Goal: Transaction & Acquisition: Book appointment/travel/reservation

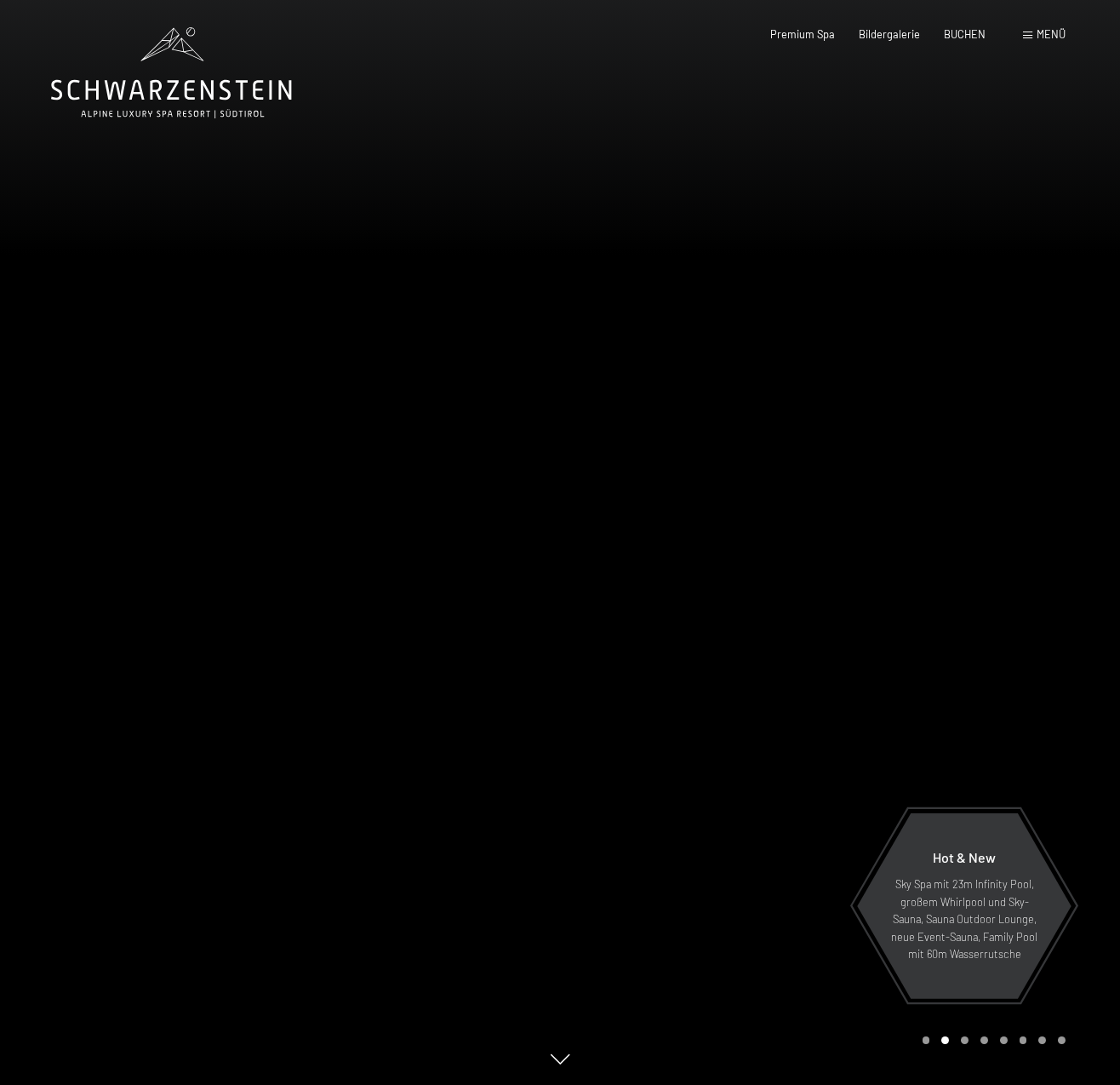
click at [1049, 29] on span "Menü" at bounding box center [1050, 34] width 28 height 14
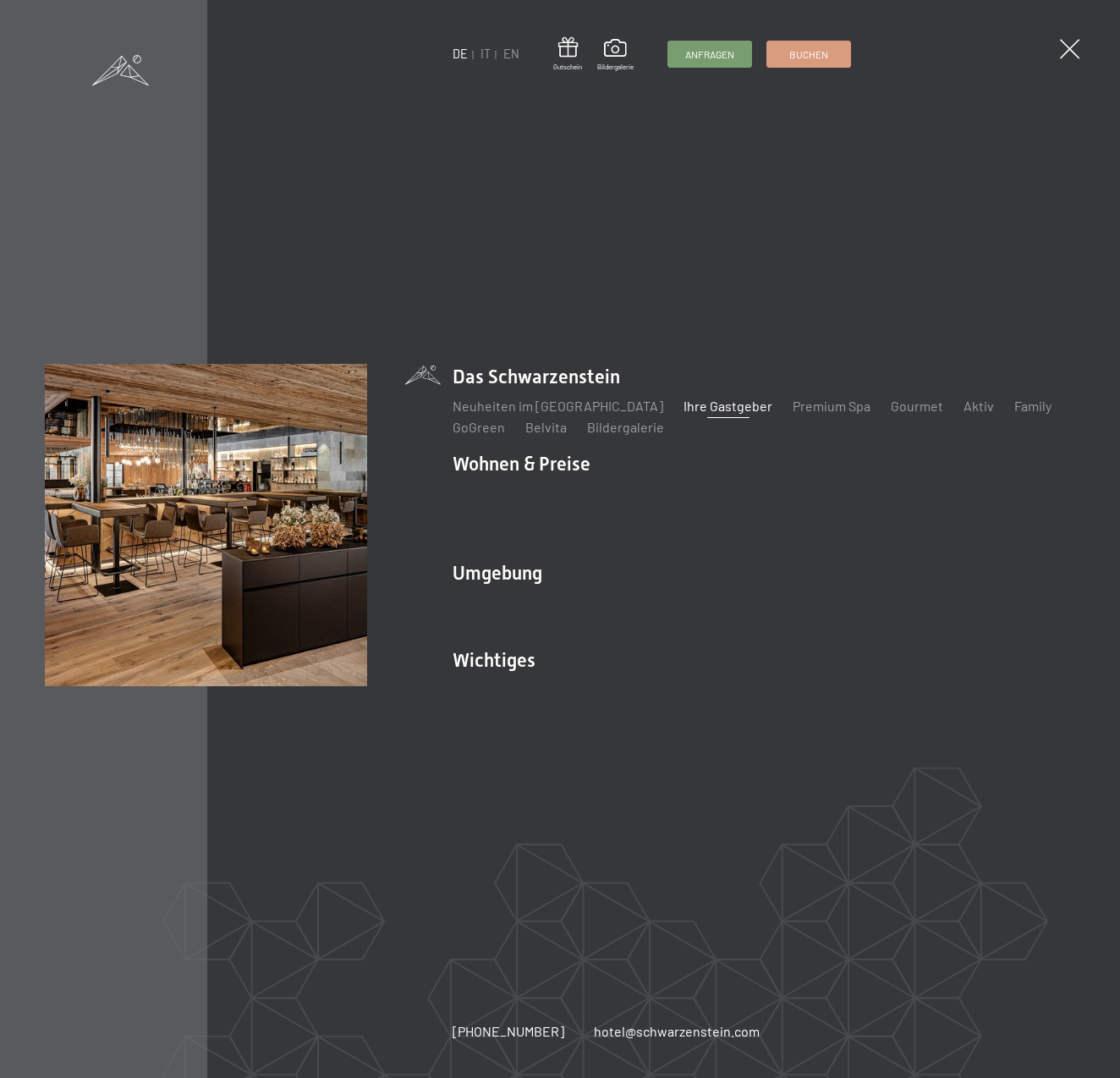
click at [684, 414] on link "Ihre Gastgeber" at bounding box center [727, 405] width 89 height 16
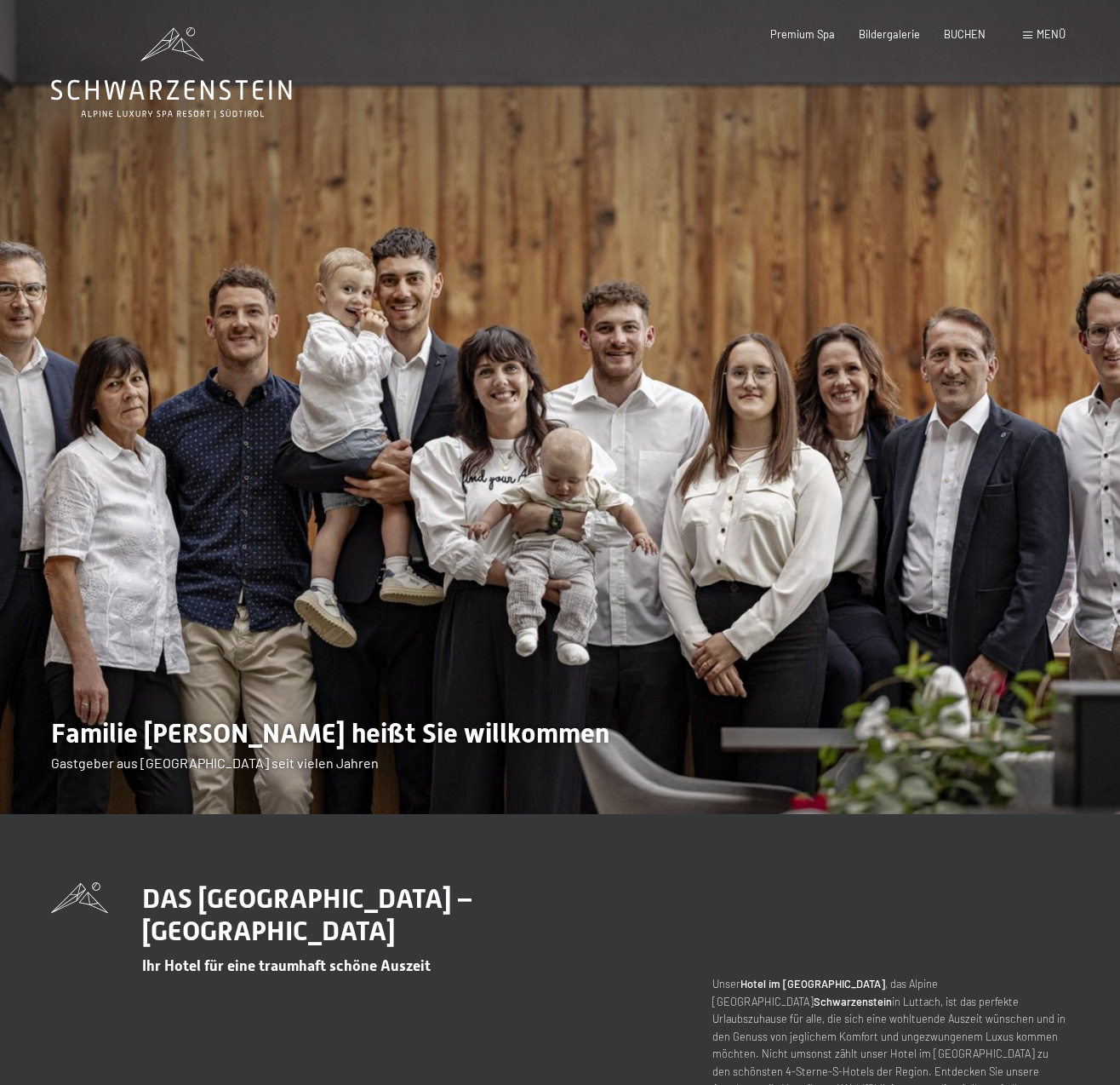
click at [118, 452] on img at bounding box center [560, 407] width 1120 height 814
click at [246, 375] on img at bounding box center [560, 407] width 1120 height 814
click at [257, 332] on img at bounding box center [560, 407] width 1120 height 814
click at [399, 308] on img at bounding box center [560, 407] width 1120 height 814
click at [490, 425] on img at bounding box center [560, 407] width 1120 height 814
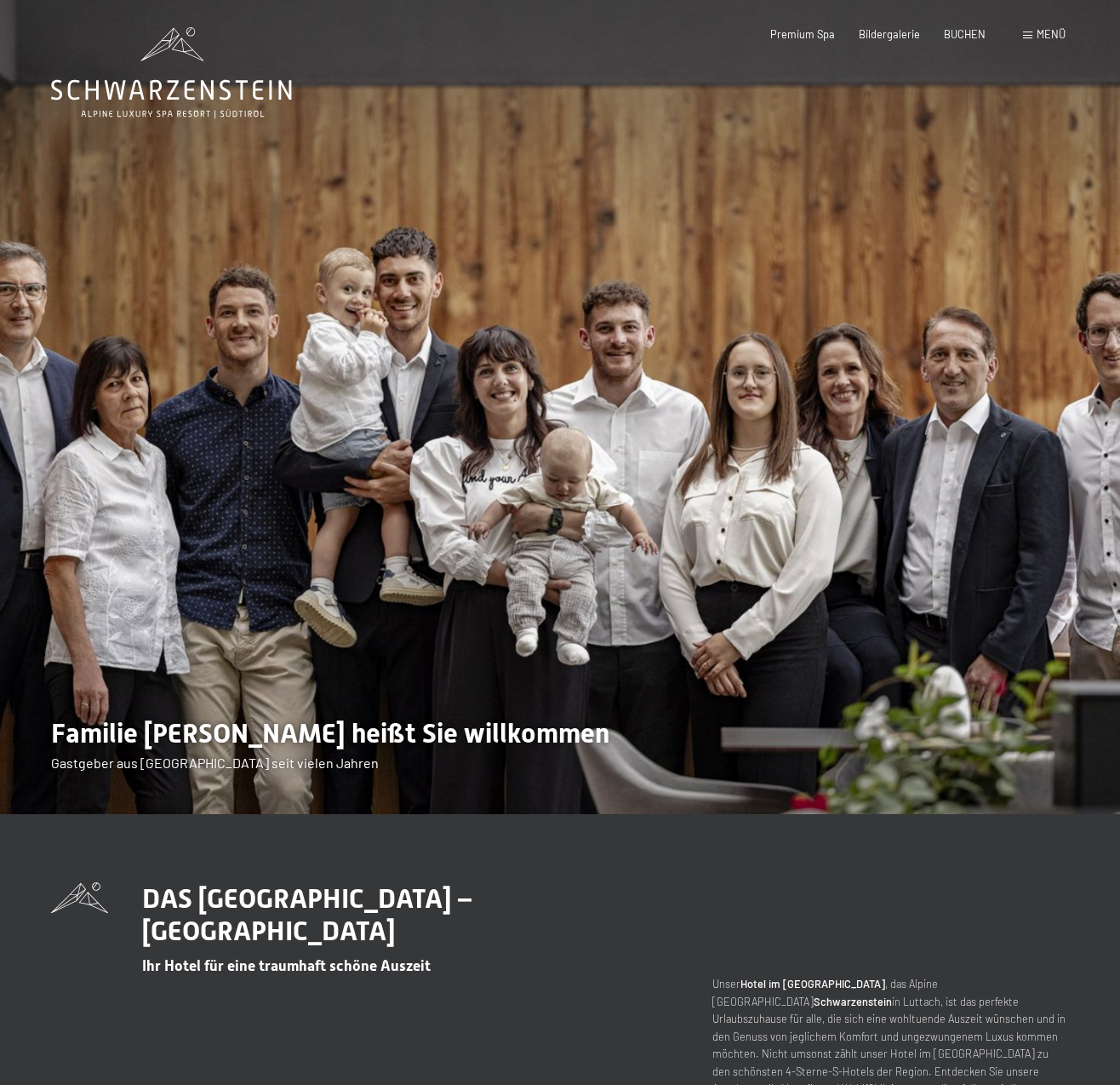
click at [340, 361] on img at bounding box center [560, 407] width 1120 height 814
click at [571, 494] on img at bounding box center [560, 407] width 1120 height 814
click at [623, 401] on img at bounding box center [560, 407] width 1120 height 814
click at [845, 373] on img at bounding box center [560, 407] width 1120 height 814
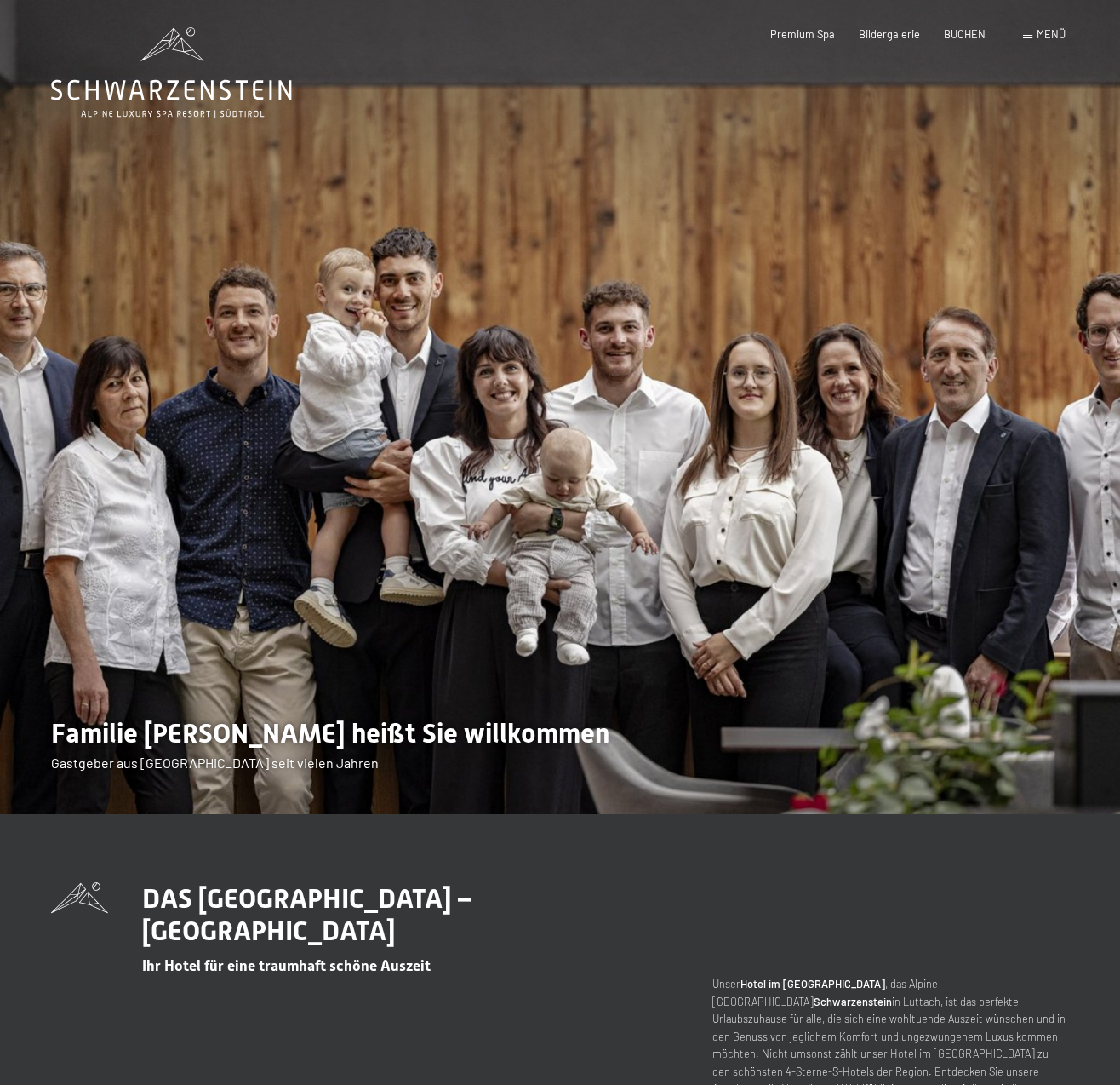
click at [993, 451] on img at bounding box center [560, 407] width 1120 height 814
click at [1104, 410] on img at bounding box center [560, 407] width 1120 height 814
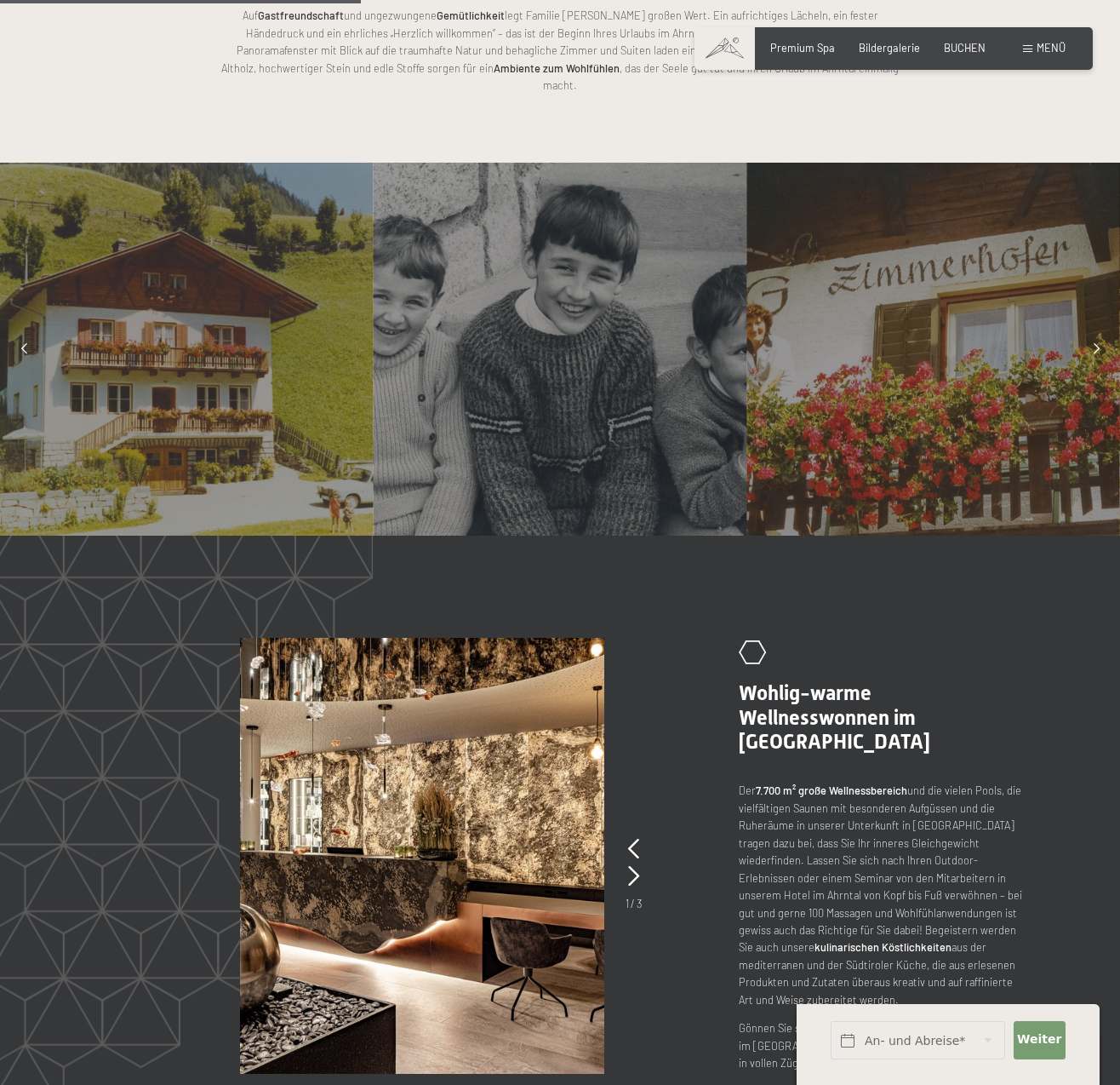
scroll to position [1449, 0]
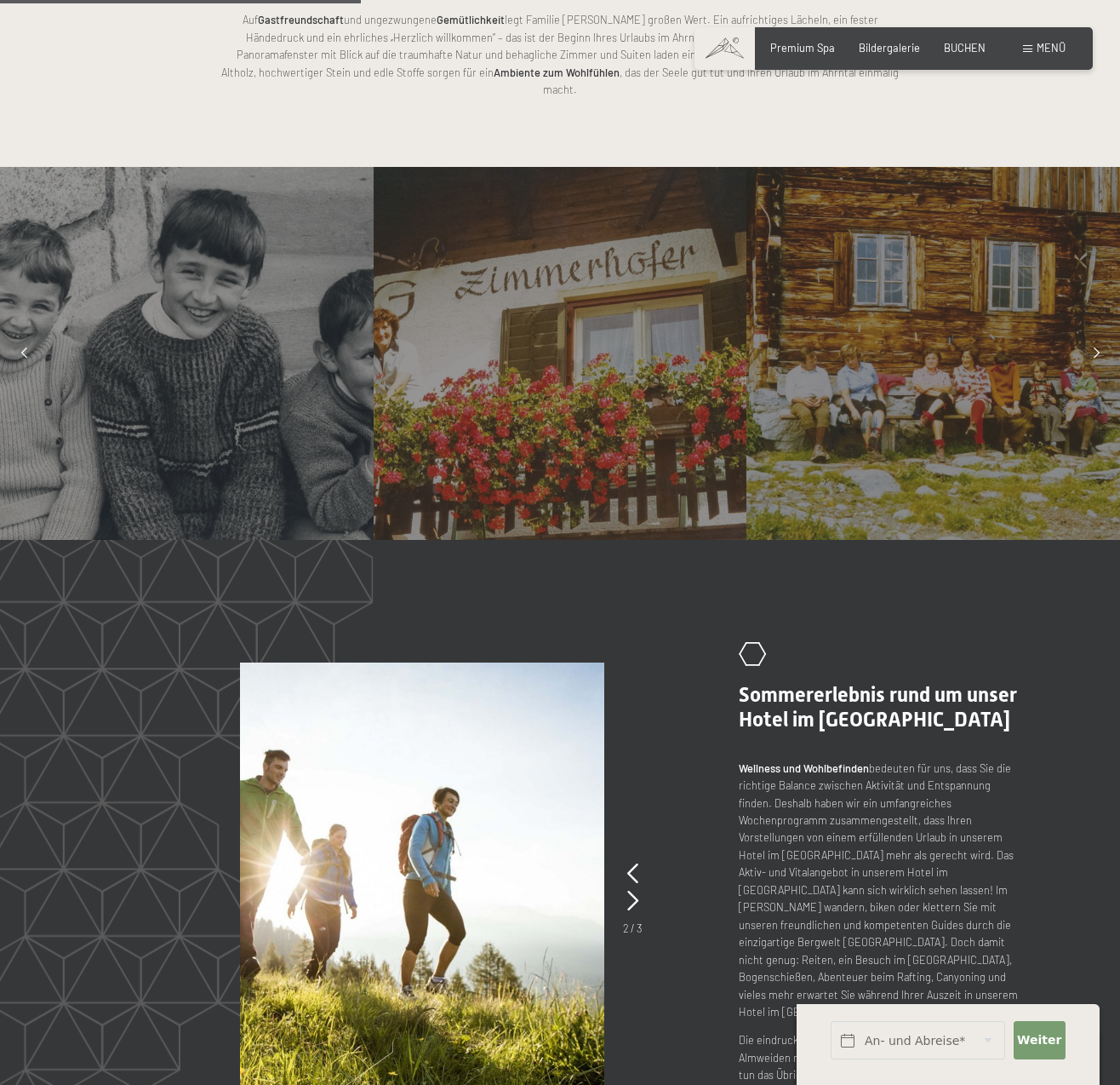
click at [889, 328] on div at bounding box center [933, 354] width 373 height 373
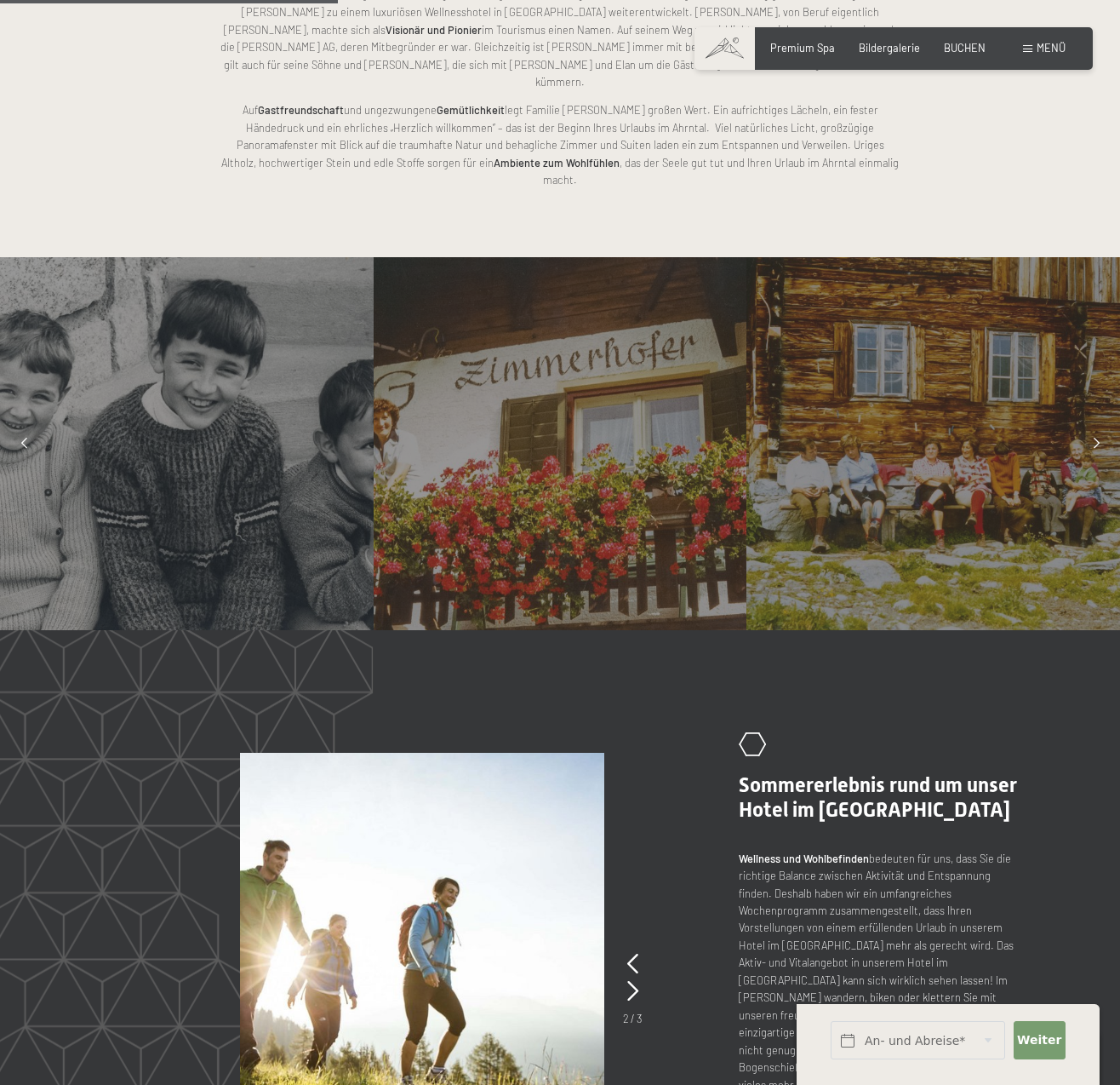
scroll to position [1360, 0]
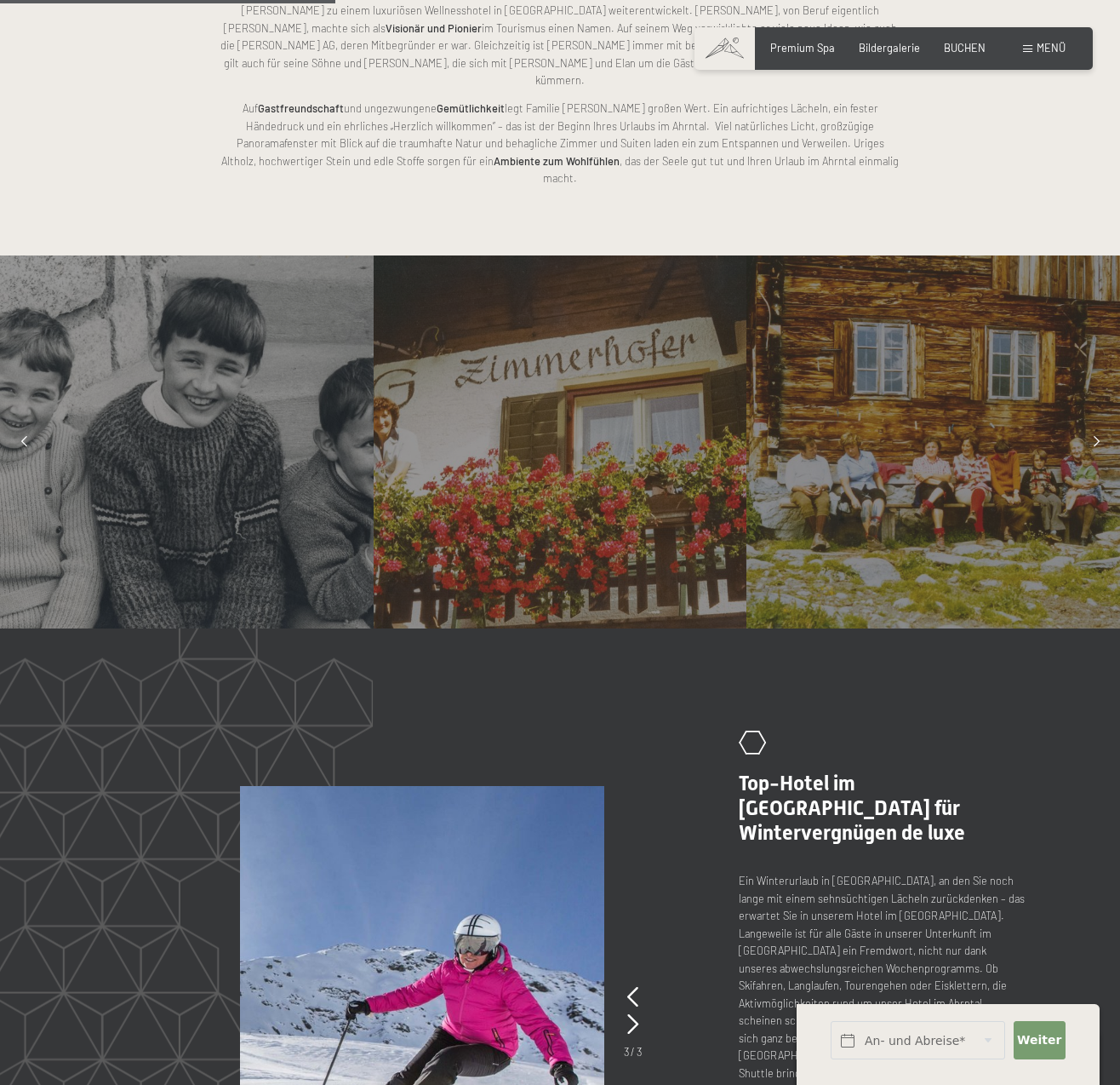
click at [1093, 437] on icon at bounding box center [1096, 442] width 6 height 11
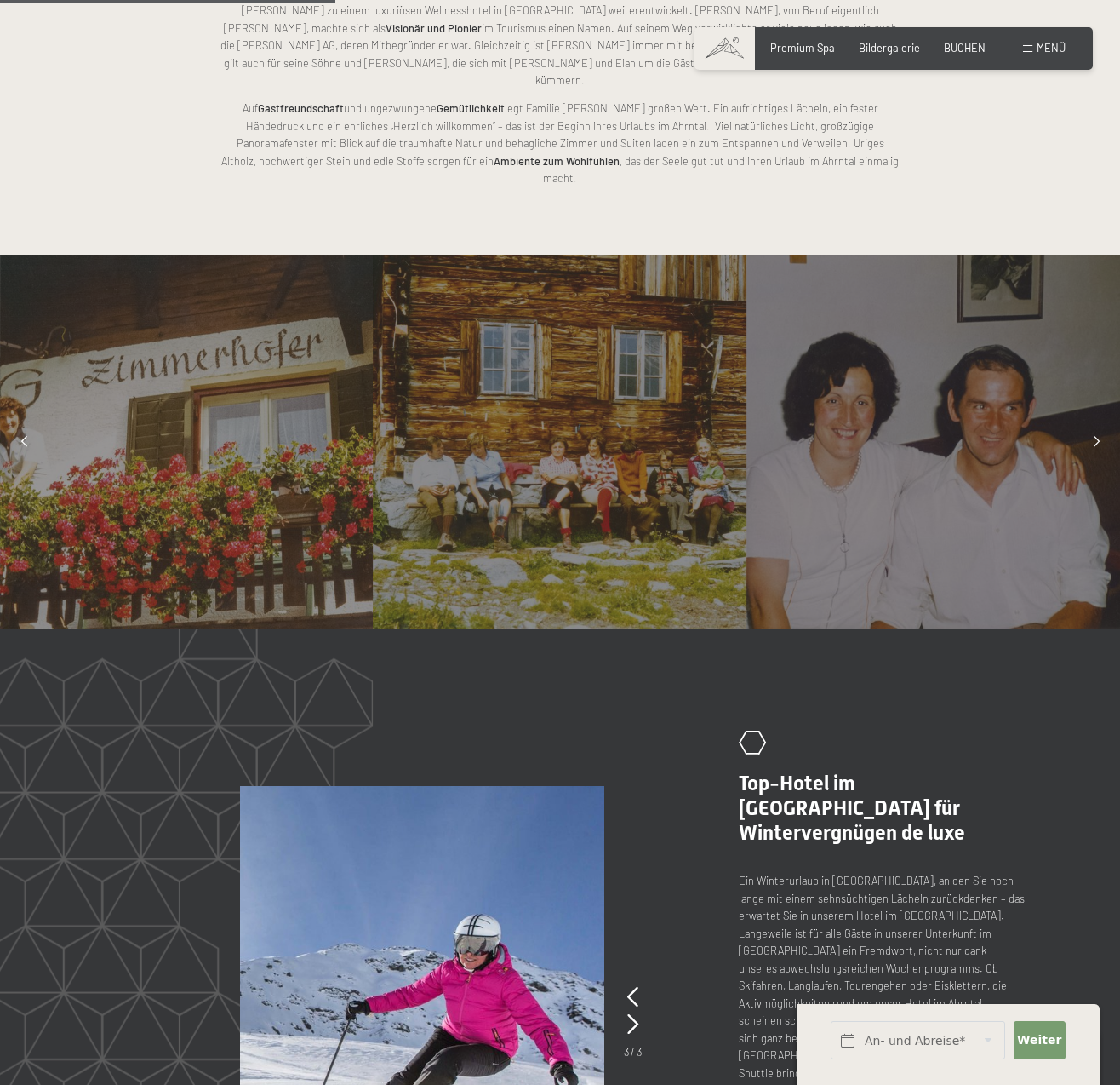
click at [1095, 437] on icon at bounding box center [1096, 442] width 6 height 11
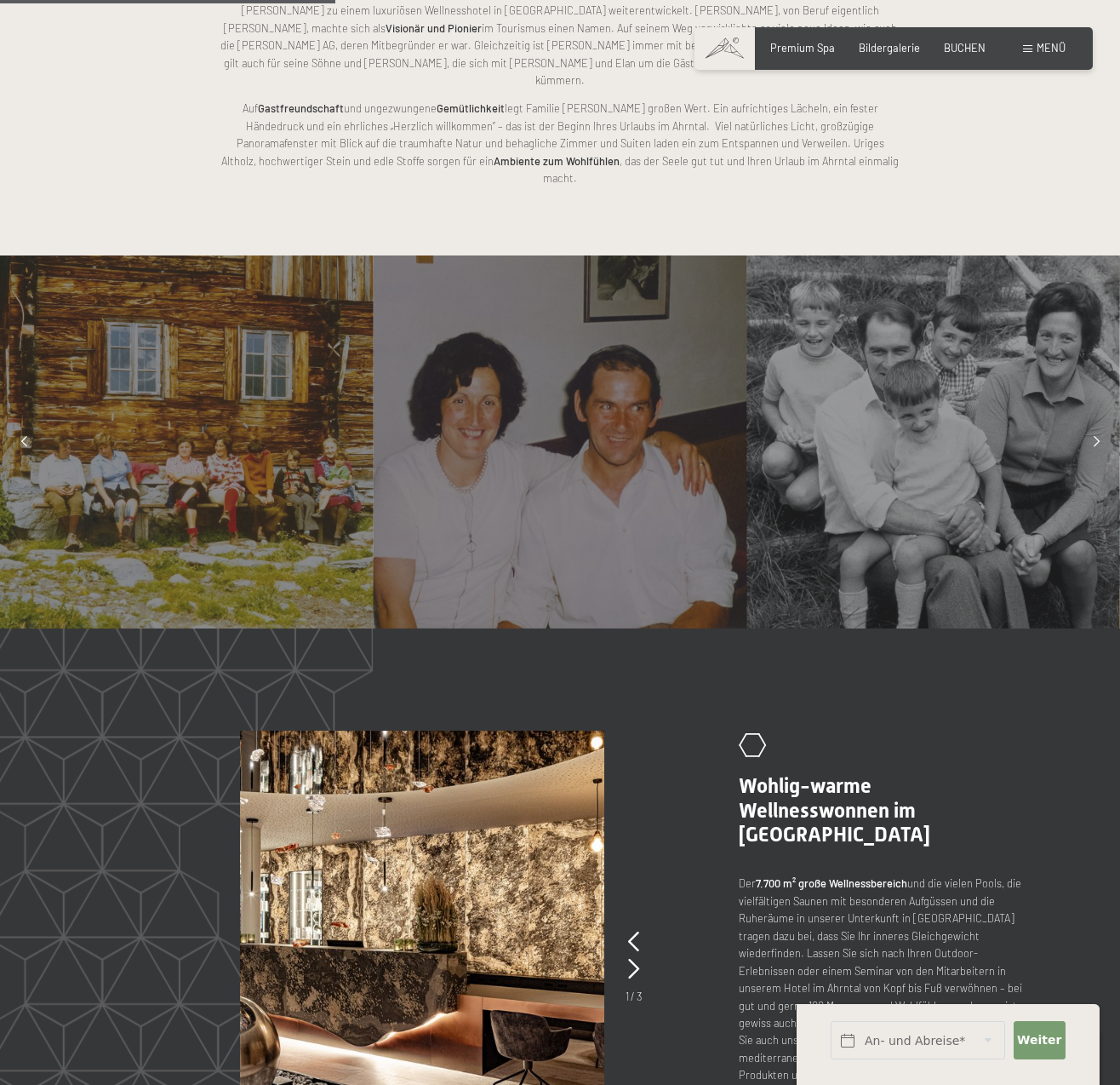
click at [1095, 437] on icon at bounding box center [1096, 442] width 6 height 11
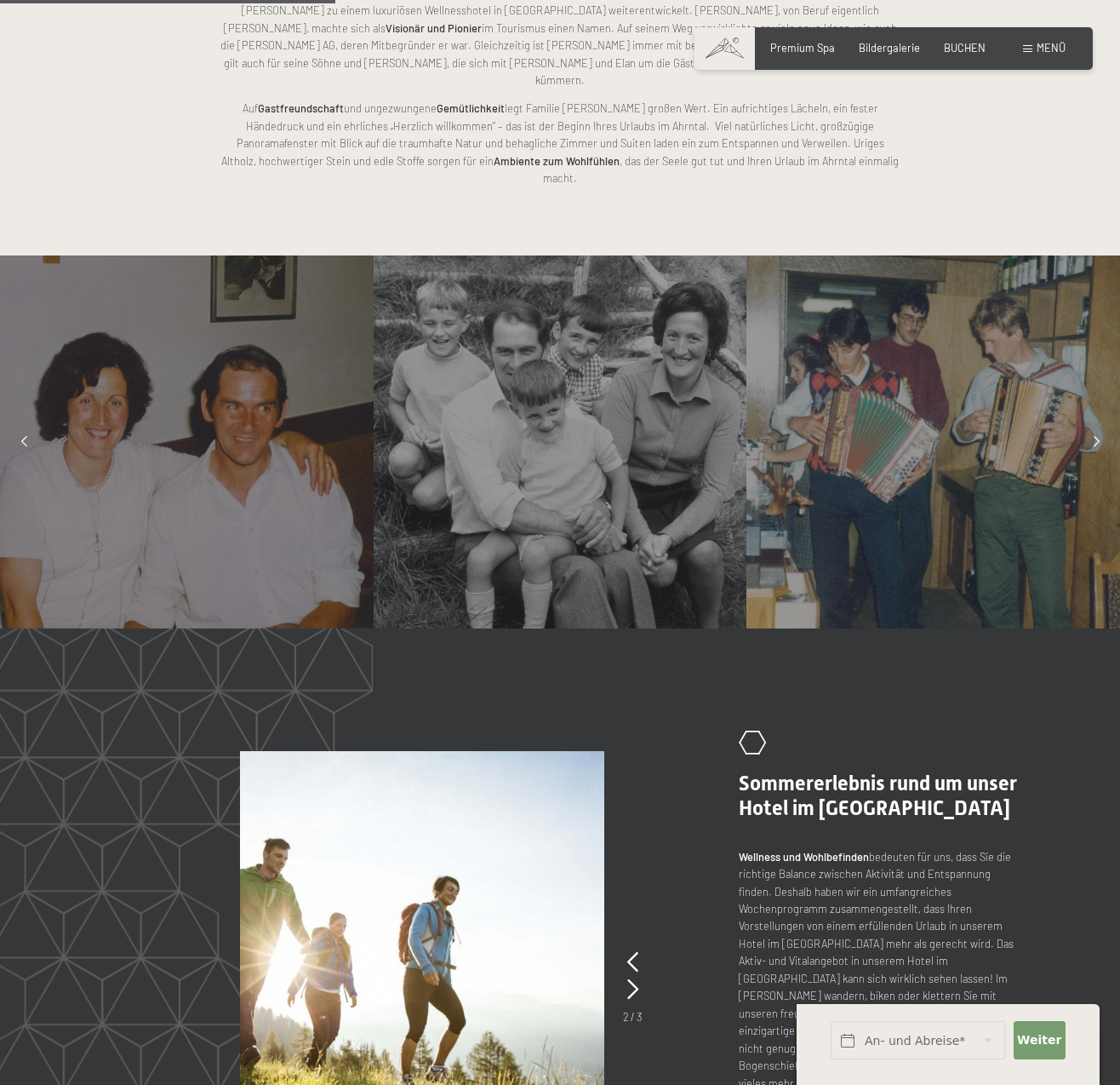
click at [1095, 437] on icon at bounding box center [1096, 442] width 6 height 11
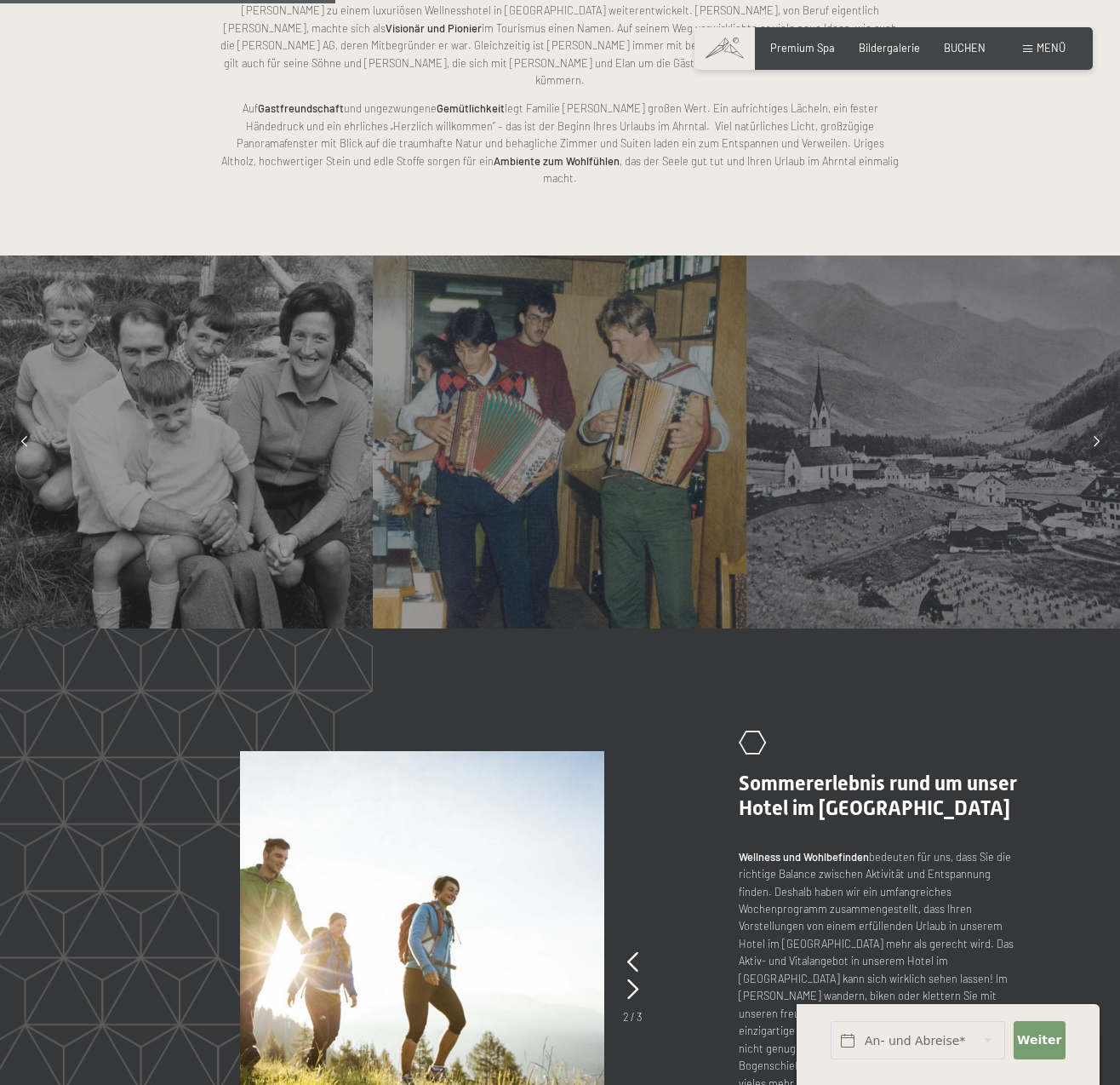
click at [1095, 437] on icon at bounding box center [1096, 442] width 6 height 11
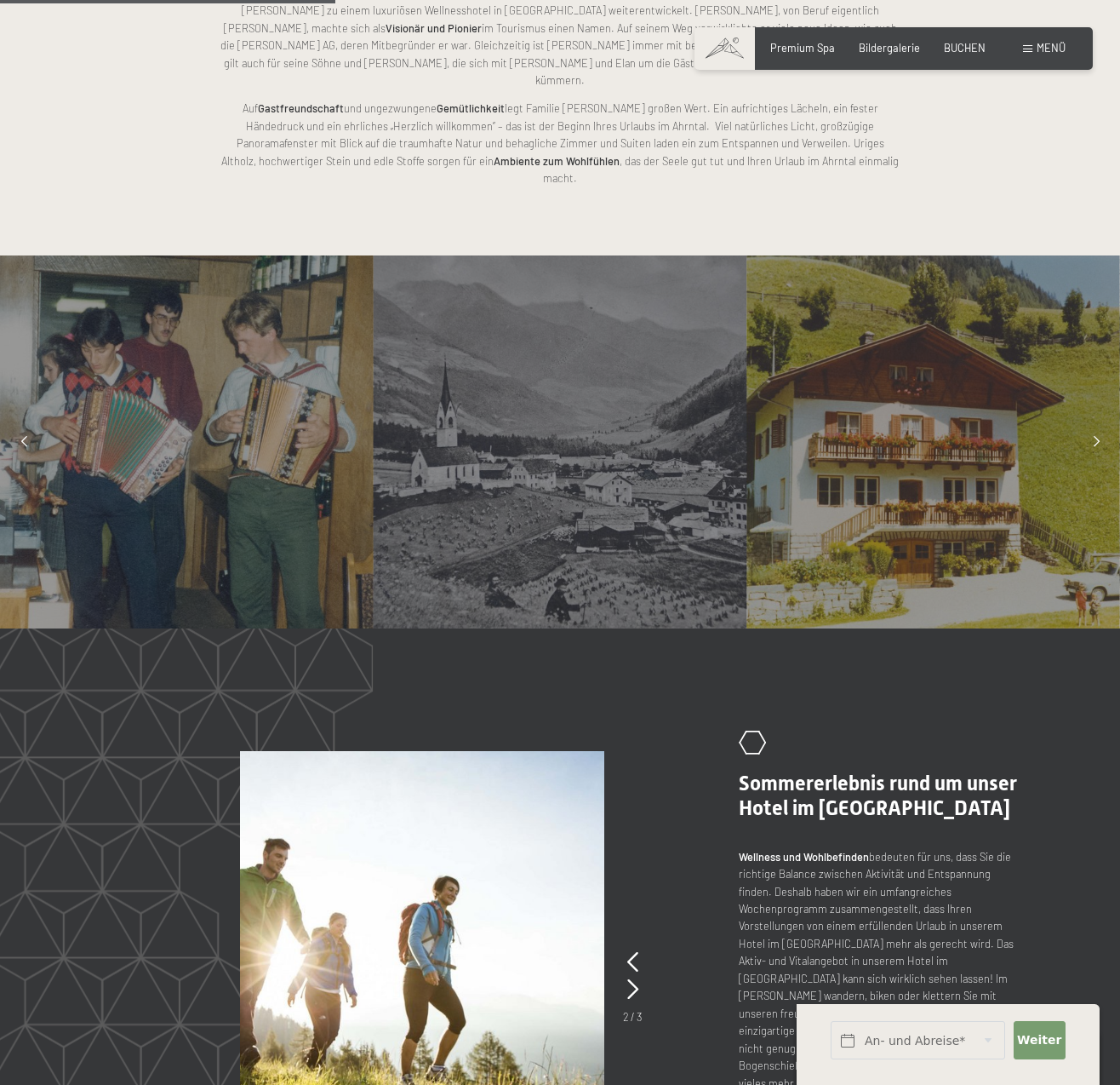
click at [1095, 437] on icon at bounding box center [1096, 442] width 6 height 11
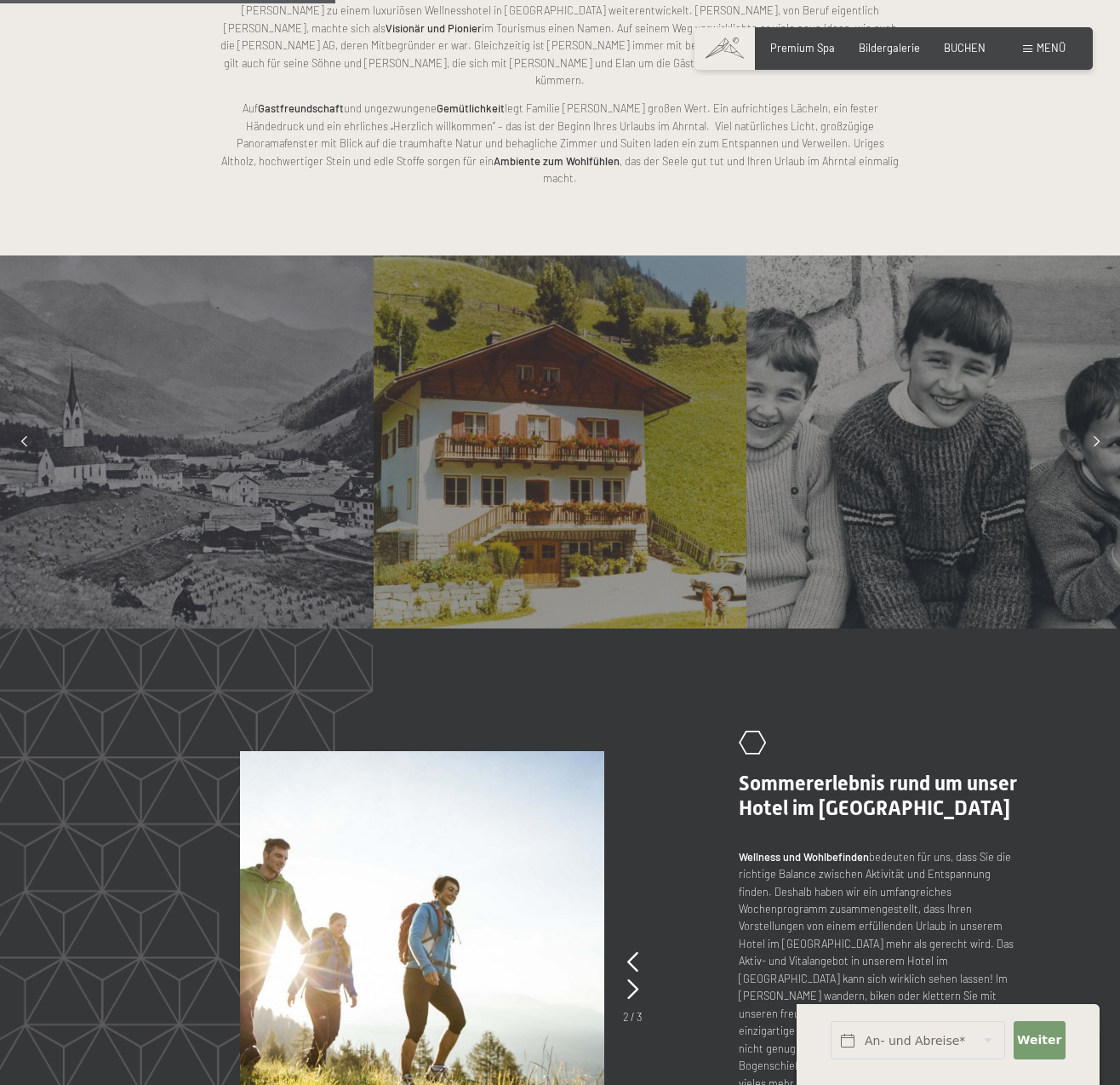
click at [1095, 437] on icon at bounding box center [1096, 442] width 6 height 11
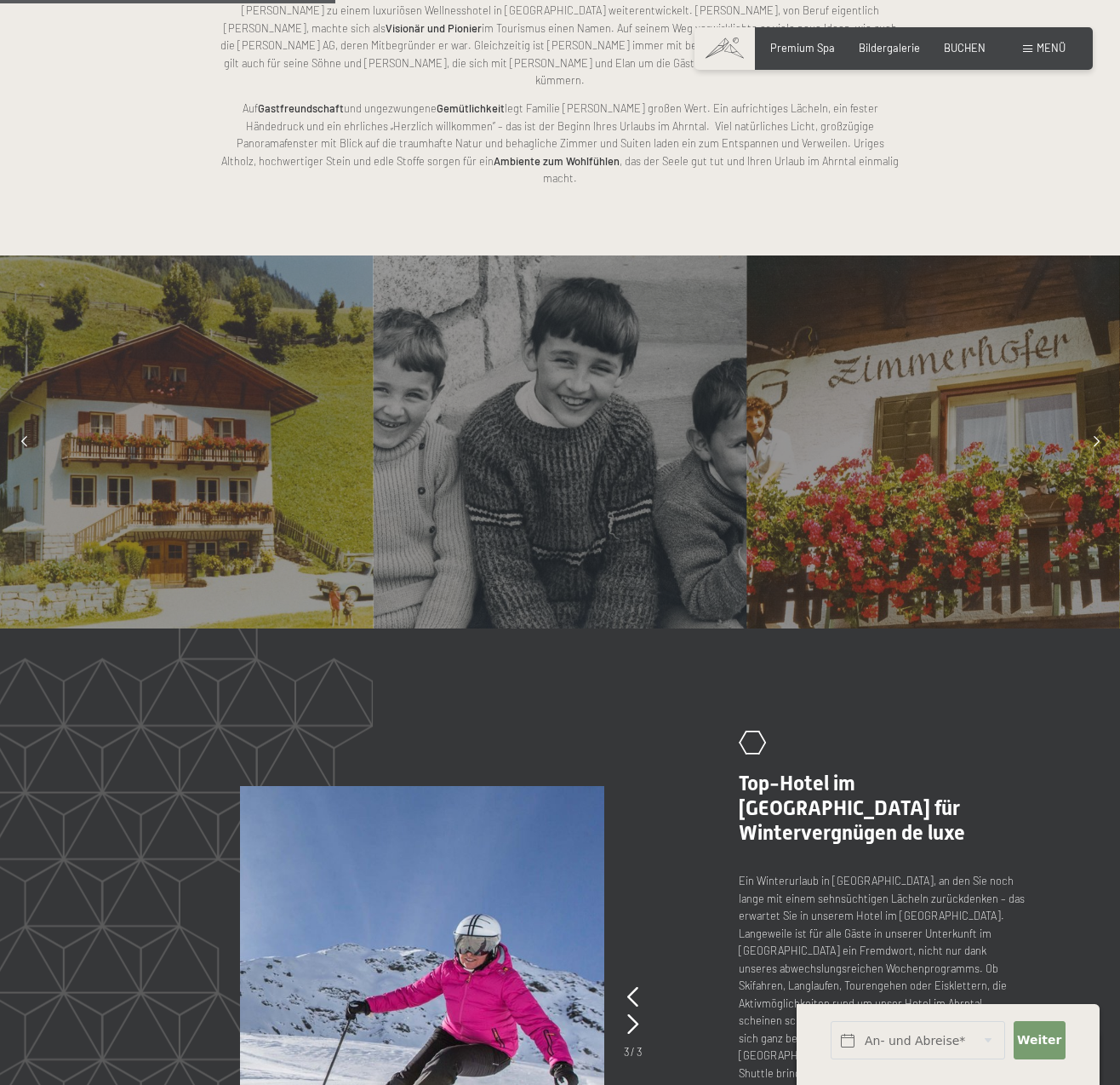
click at [1095, 437] on icon at bounding box center [1096, 442] width 6 height 11
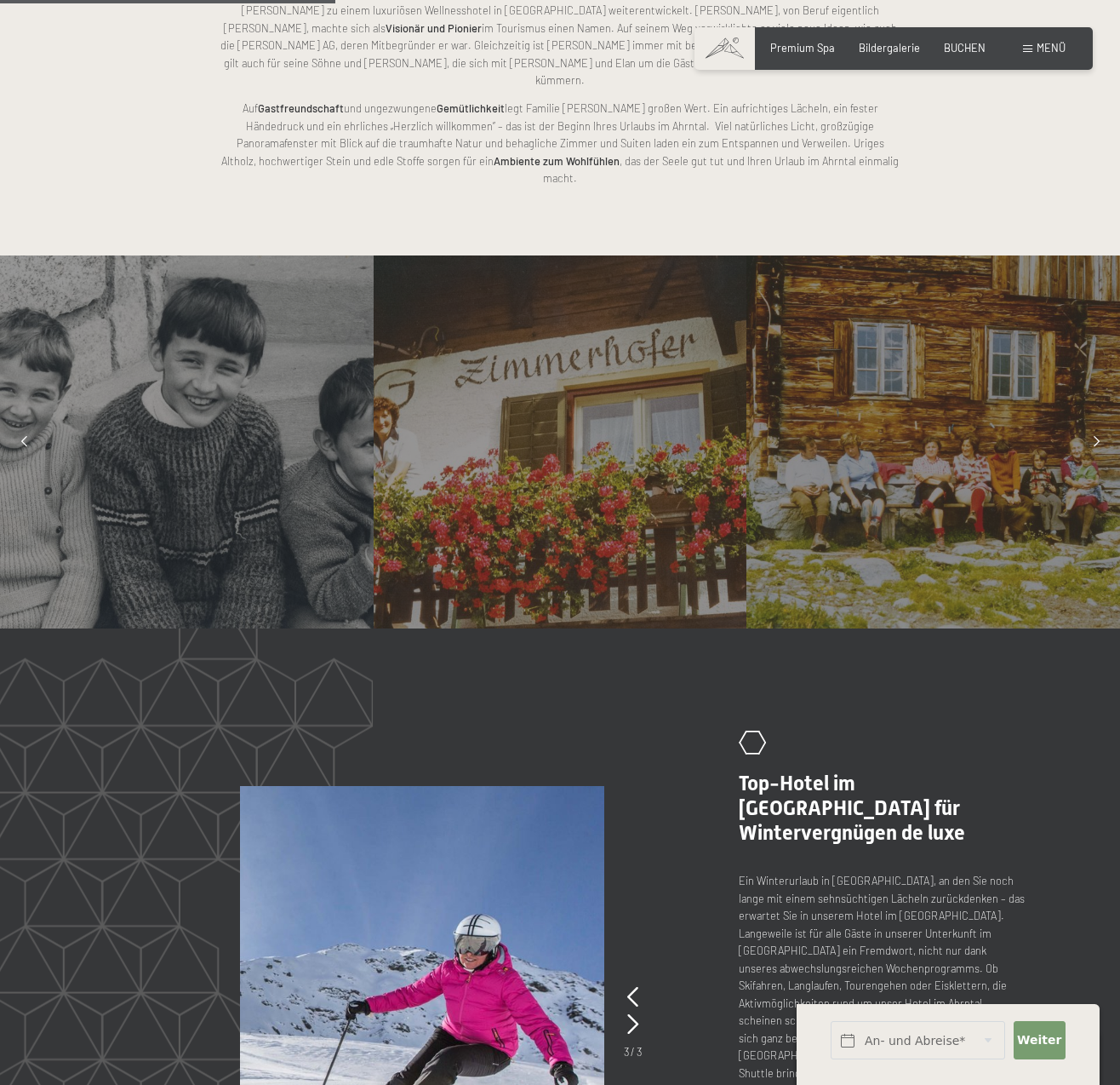
click at [1095, 437] on icon at bounding box center [1096, 442] width 6 height 11
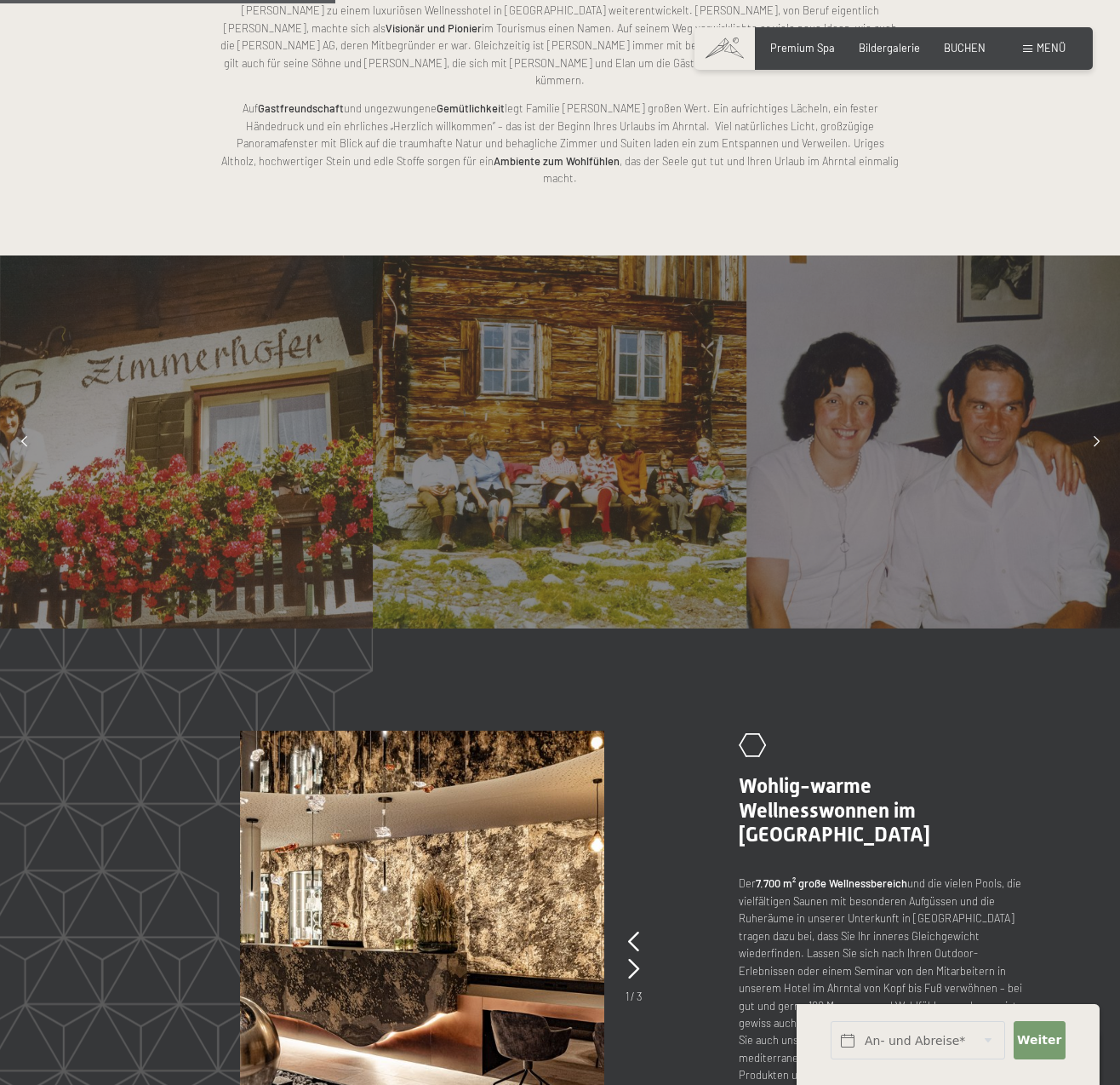
click at [1095, 437] on icon at bounding box center [1096, 442] width 6 height 11
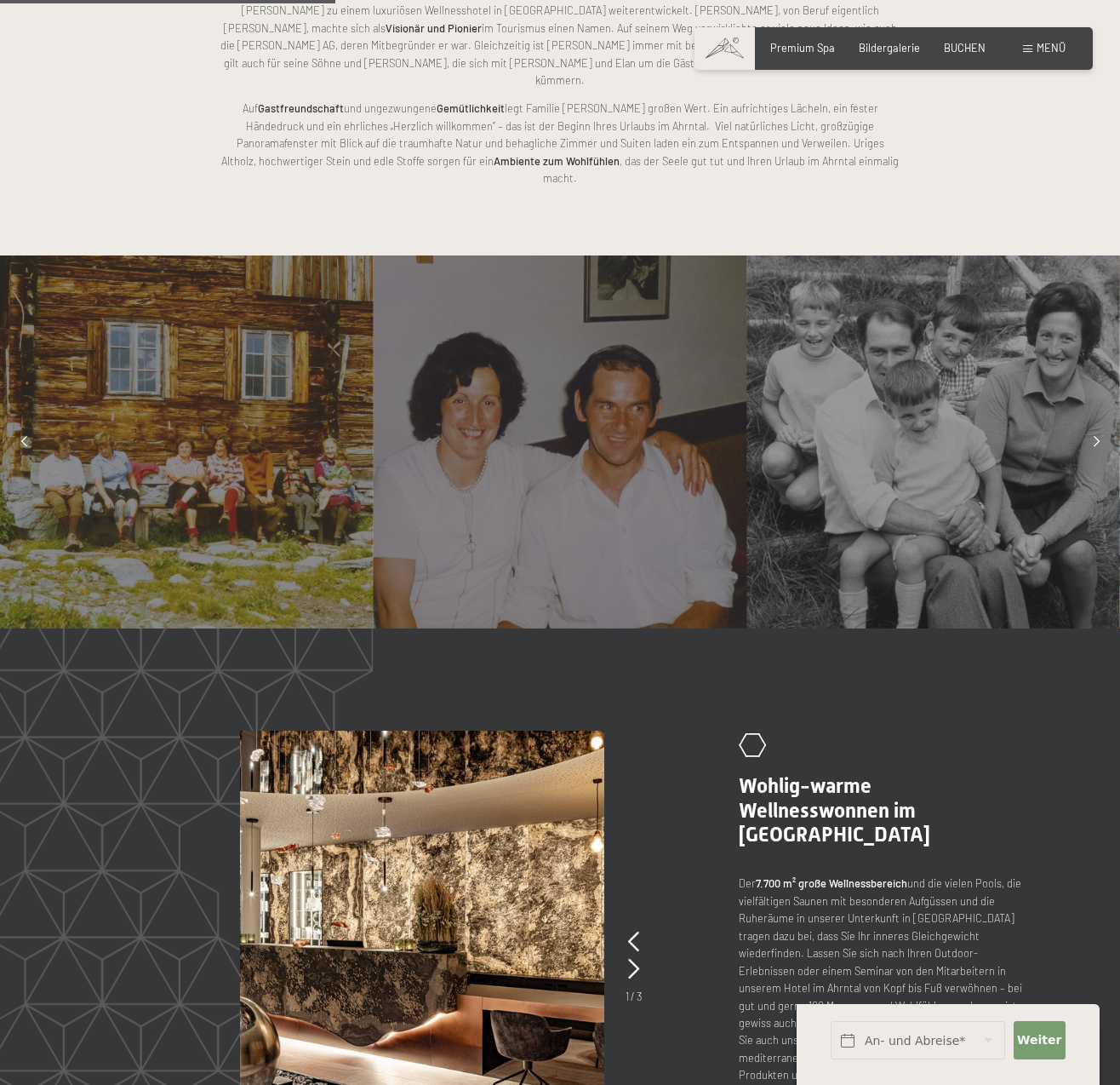
click at [1095, 437] on icon at bounding box center [1096, 442] width 6 height 11
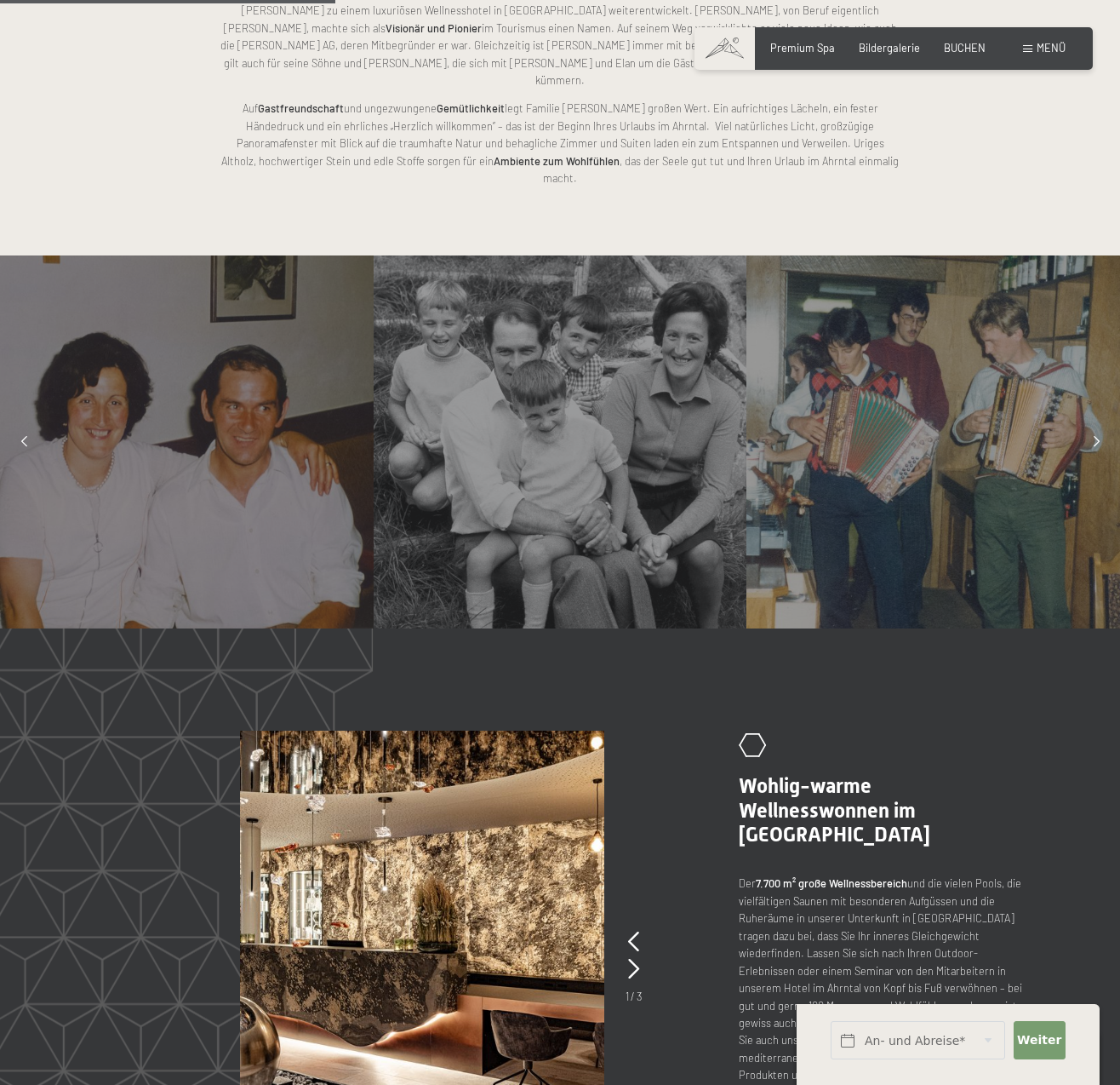
click at [598, 290] on div at bounding box center [560, 442] width 373 height 373
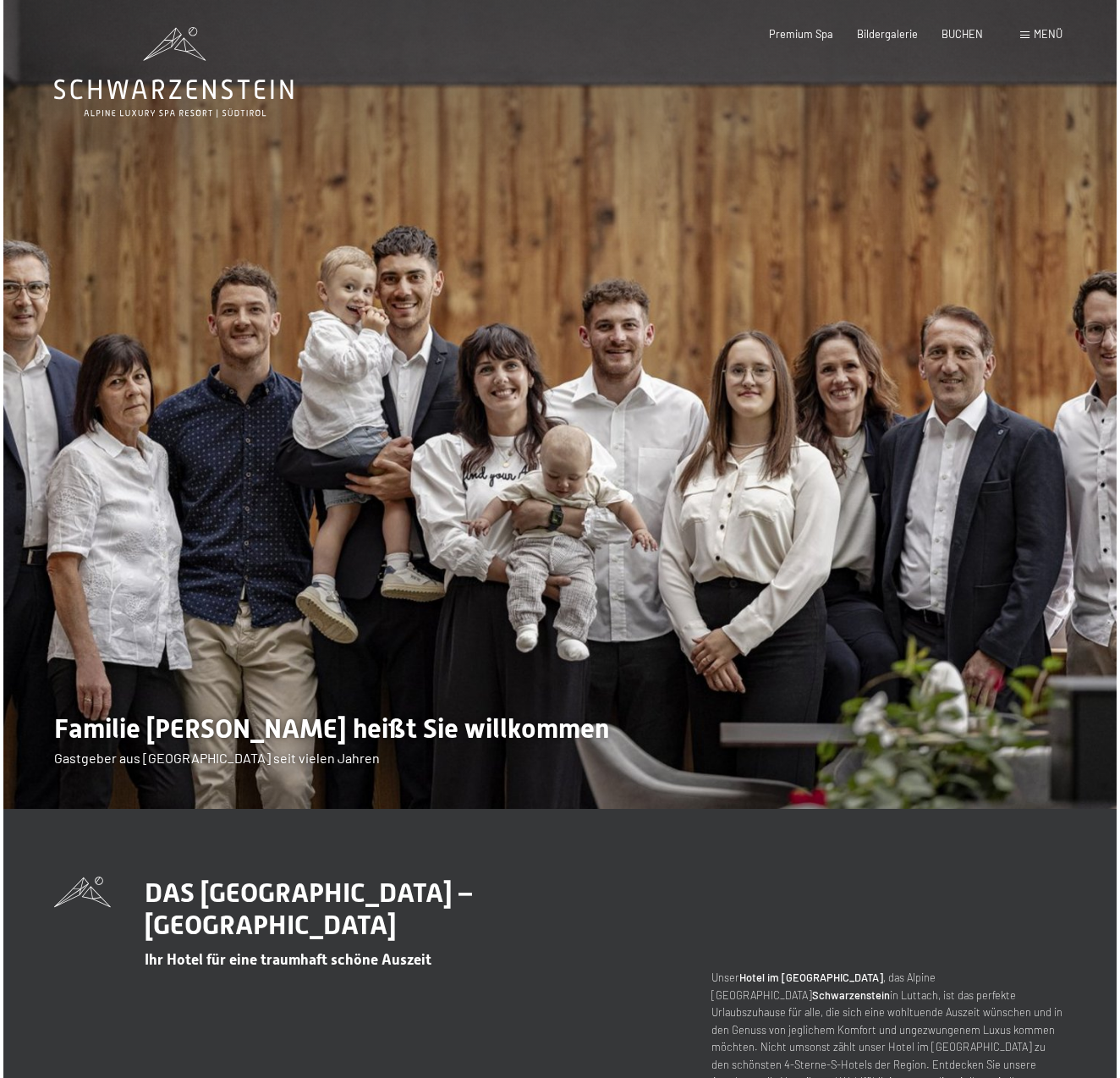
scroll to position [0, 0]
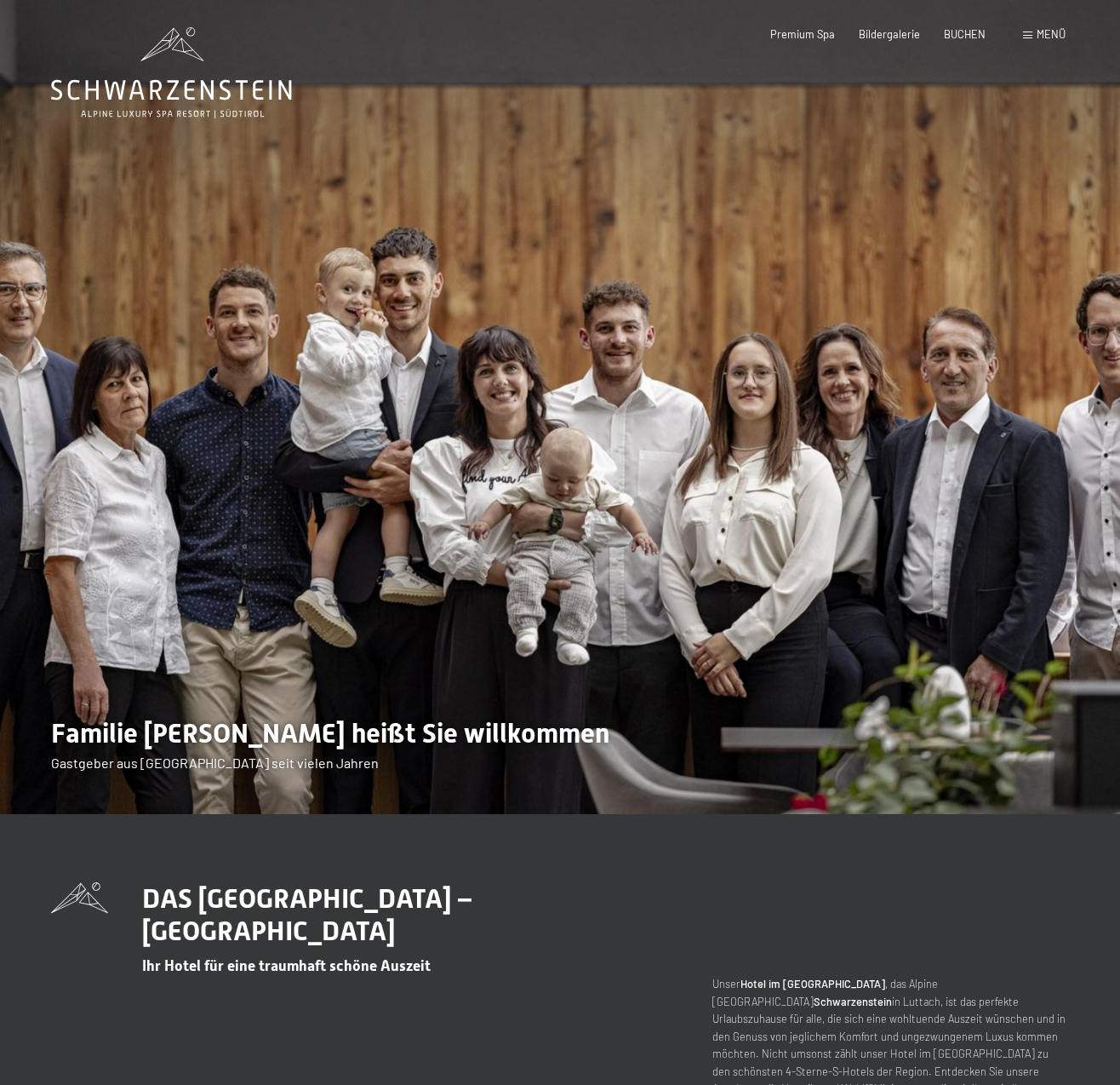
click at [1039, 30] on span "Menü" at bounding box center [1050, 34] width 28 height 14
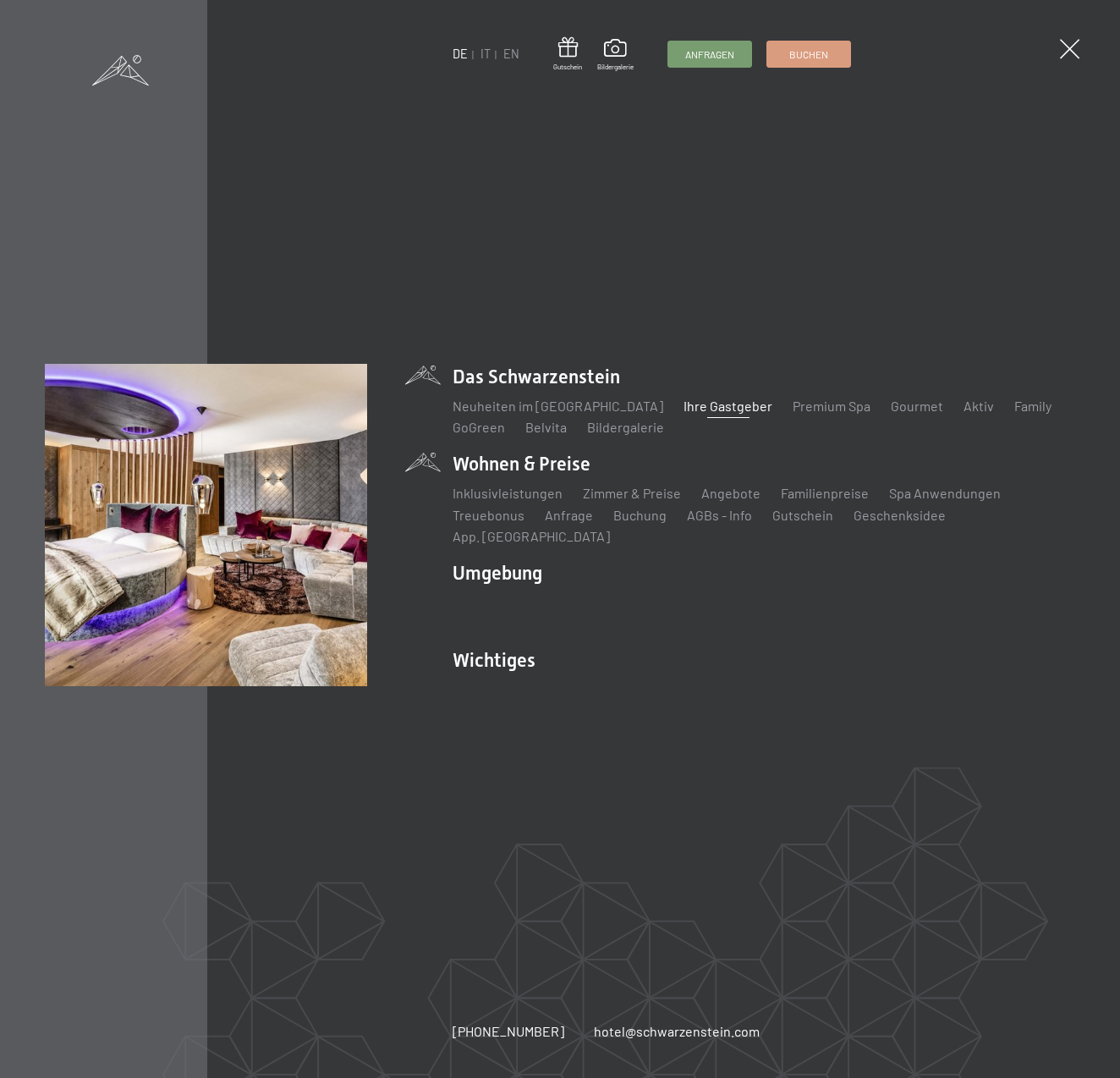
click at [506, 476] on li "Wohnen & Preise Inklusivleistungen Zimmer & Preise Liste Angebote Liste Familie…" at bounding box center [765, 499] width 623 height 96
click at [479, 472] on li "Wohnen & Preise Inklusivleistungen Zimmer & Preise Liste Angebote Liste Familie…" at bounding box center [765, 499] width 623 height 96
click at [722, 501] on link "Angebote" at bounding box center [730, 492] width 60 height 16
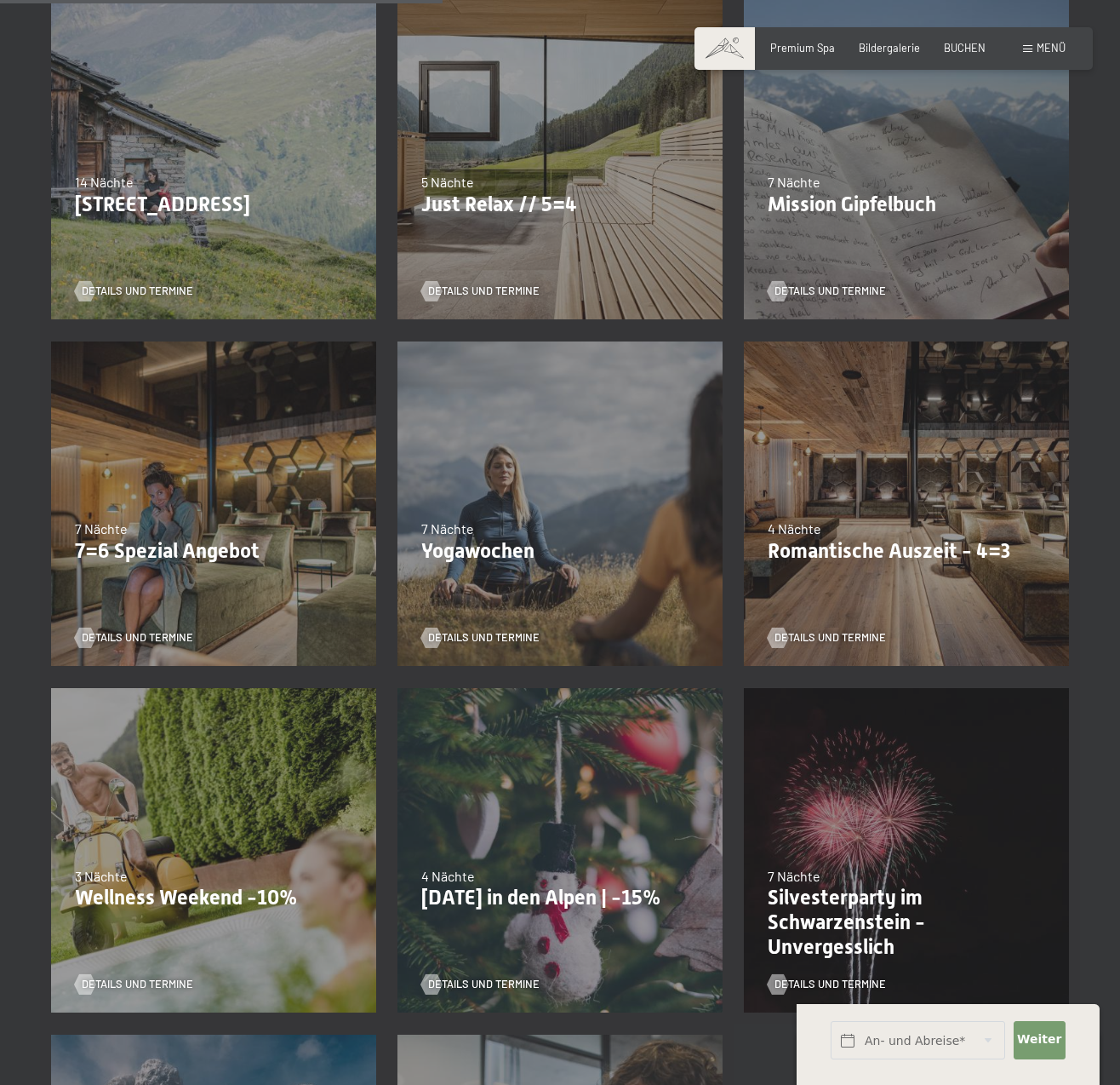
scroll to position [759, 0]
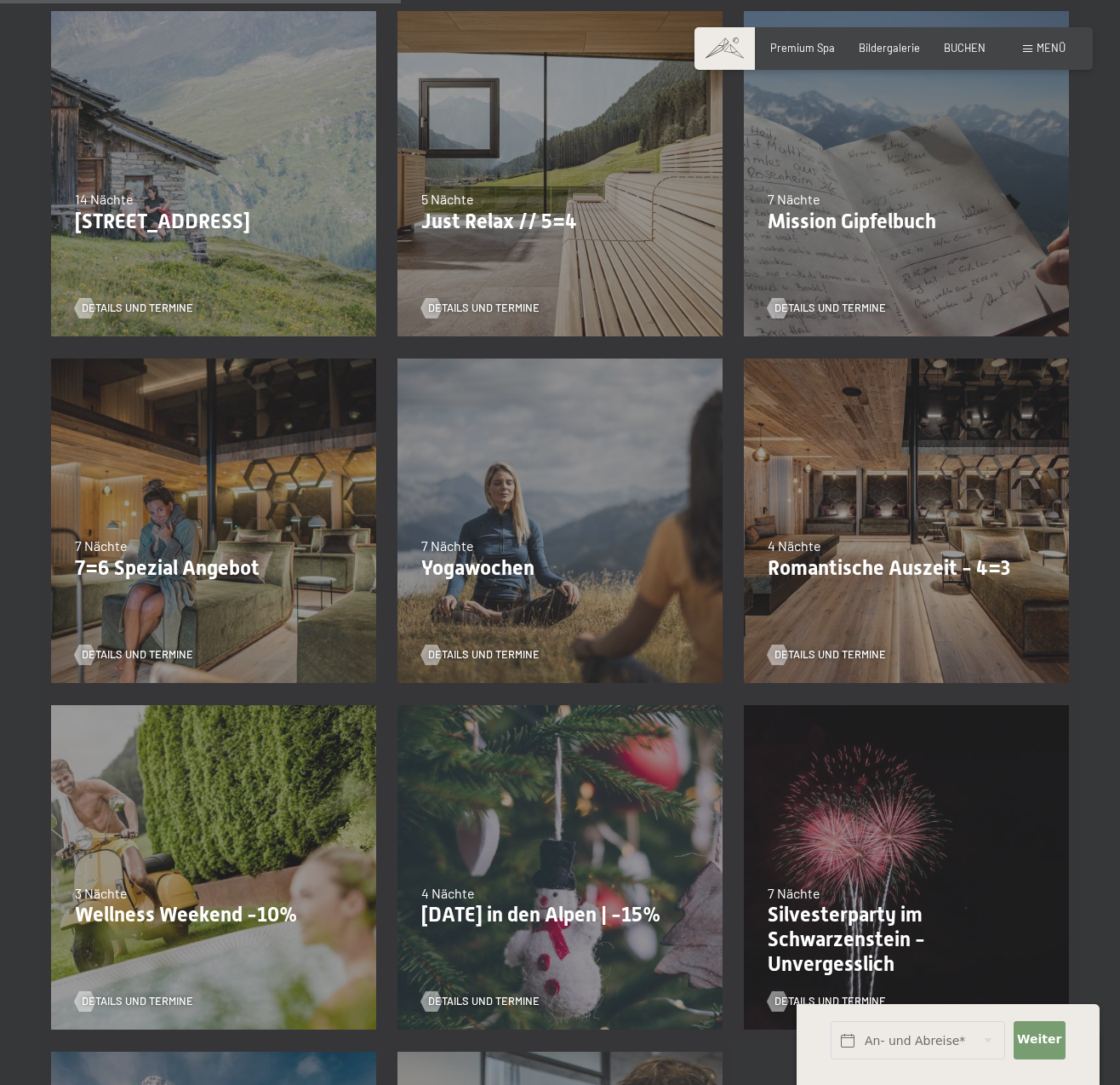
click at [475, 529] on div "02.11.–21.12.2025 7 Nächte Yogawochen Details und Termine" at bounding box center [559, 521] width 347 height 347
click at [476, 648] on span "Details und Termine" at bounding box center [501, 656] width 112 height 16
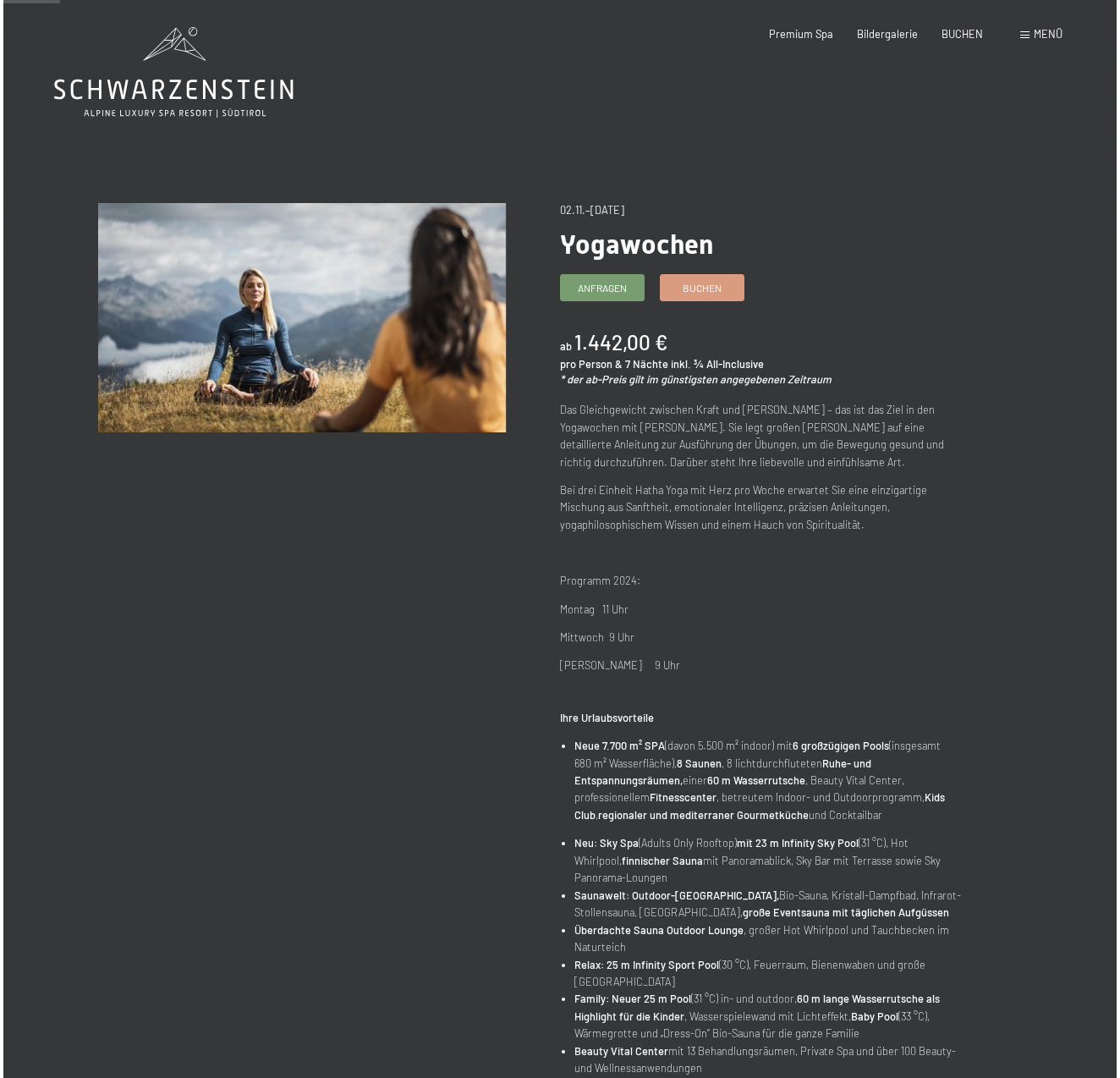
scroll to position [3, 0]
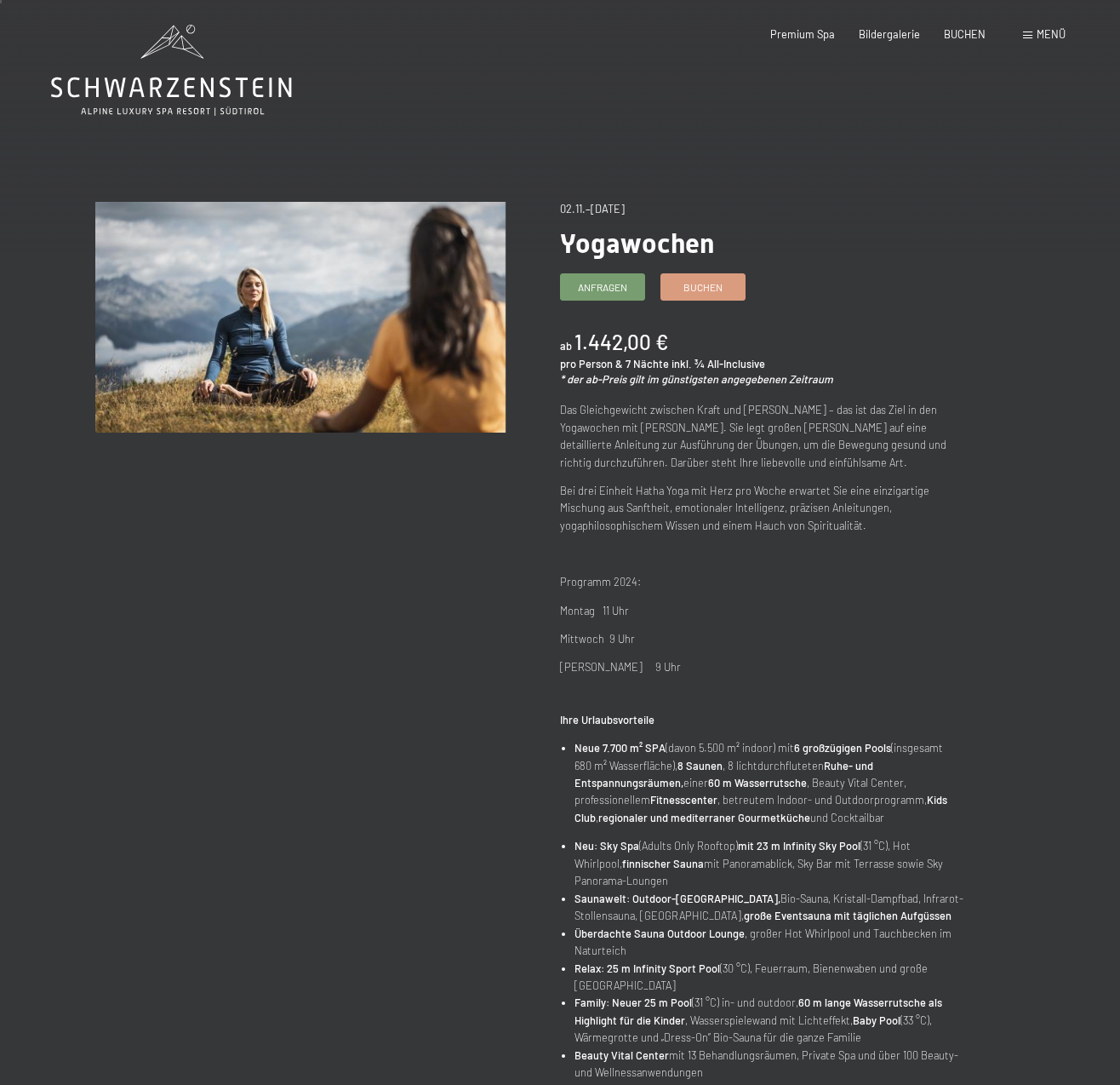
click at [1049, 33] on span "Menü" at bounding box center [1050, 34] width 28 height 14
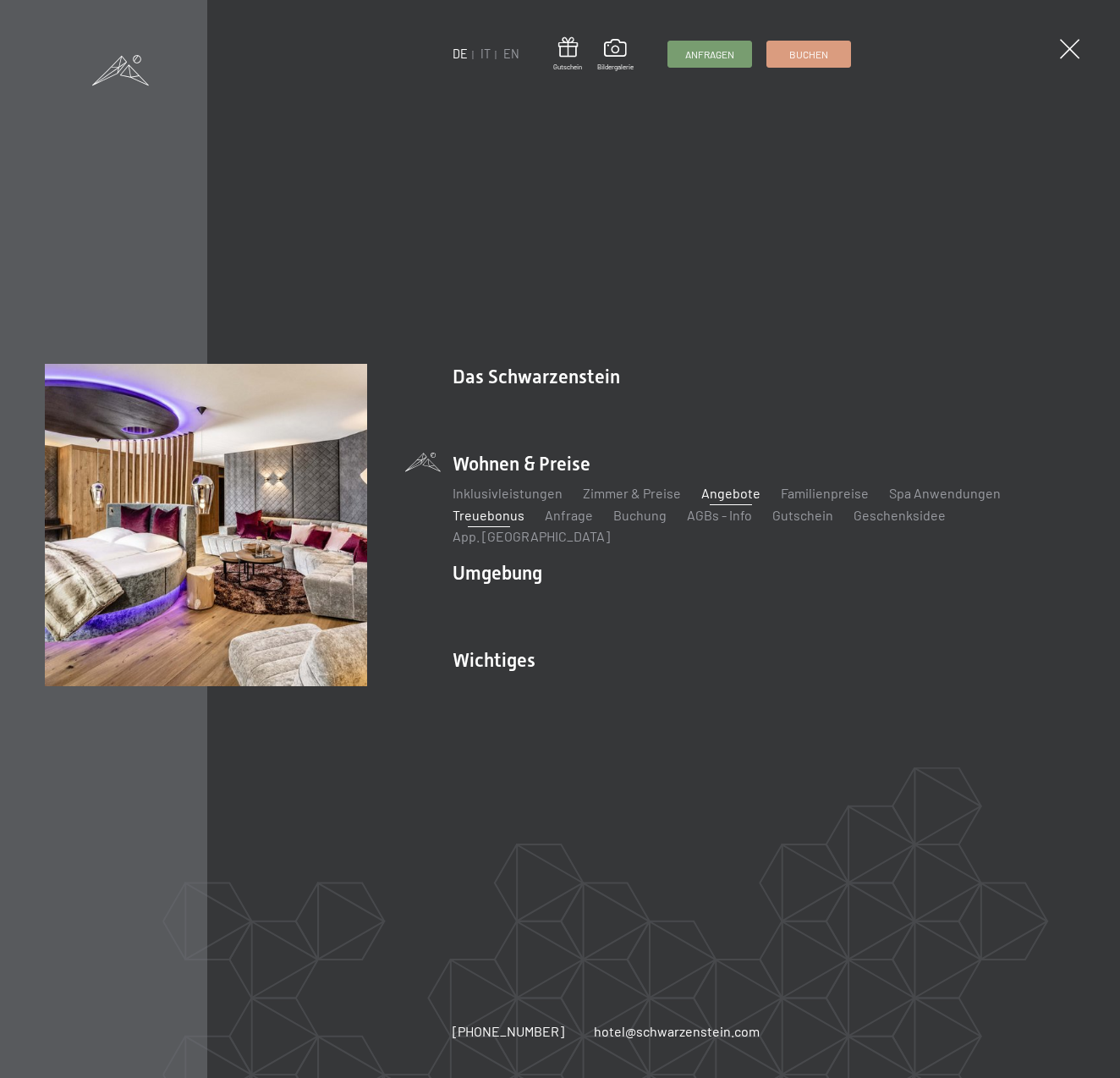
click at [493, 522] on link "Treuebonus" at bounding box center [489, 515] width 72 height 16
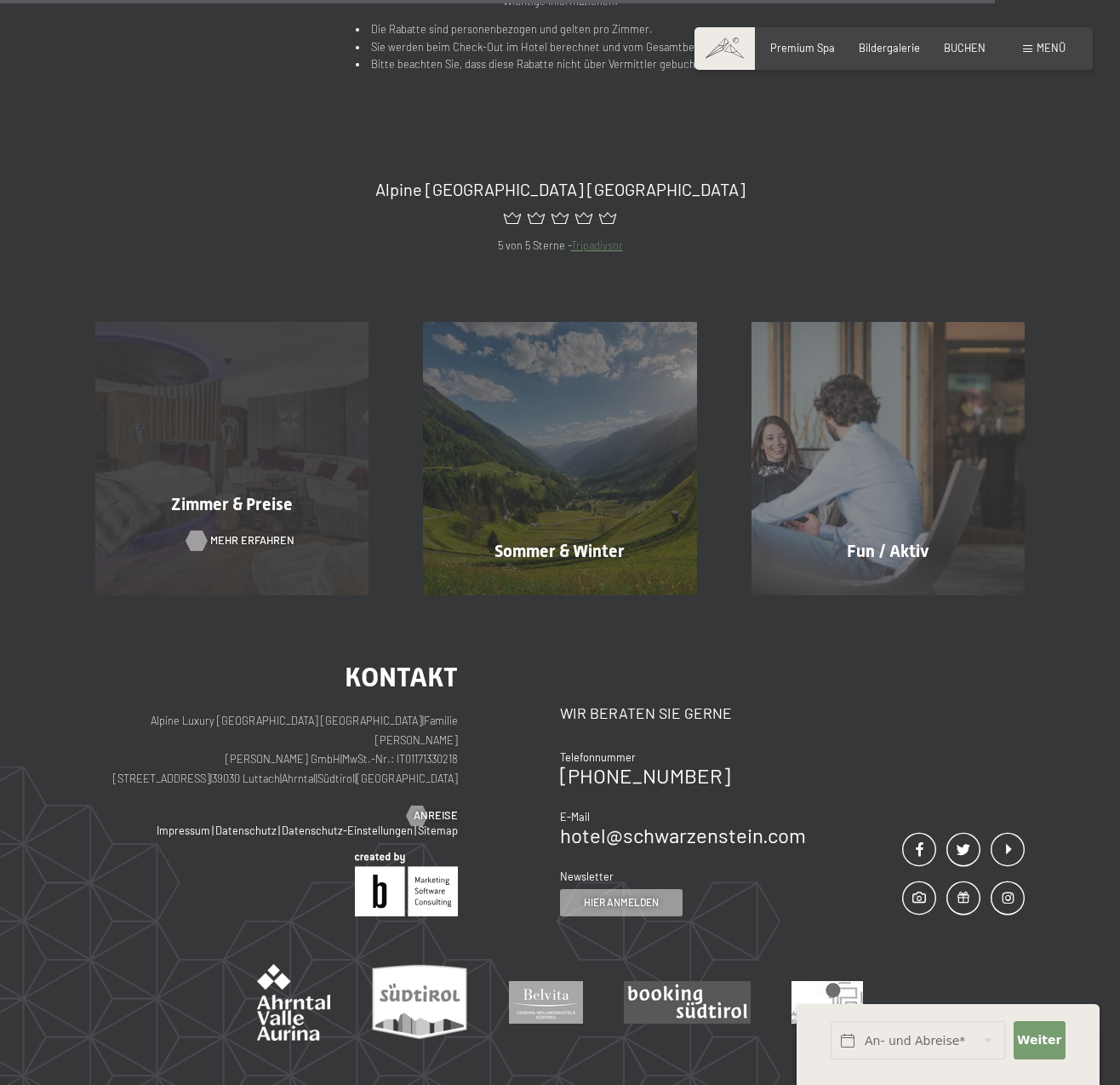
scroll to position [1188, 0]
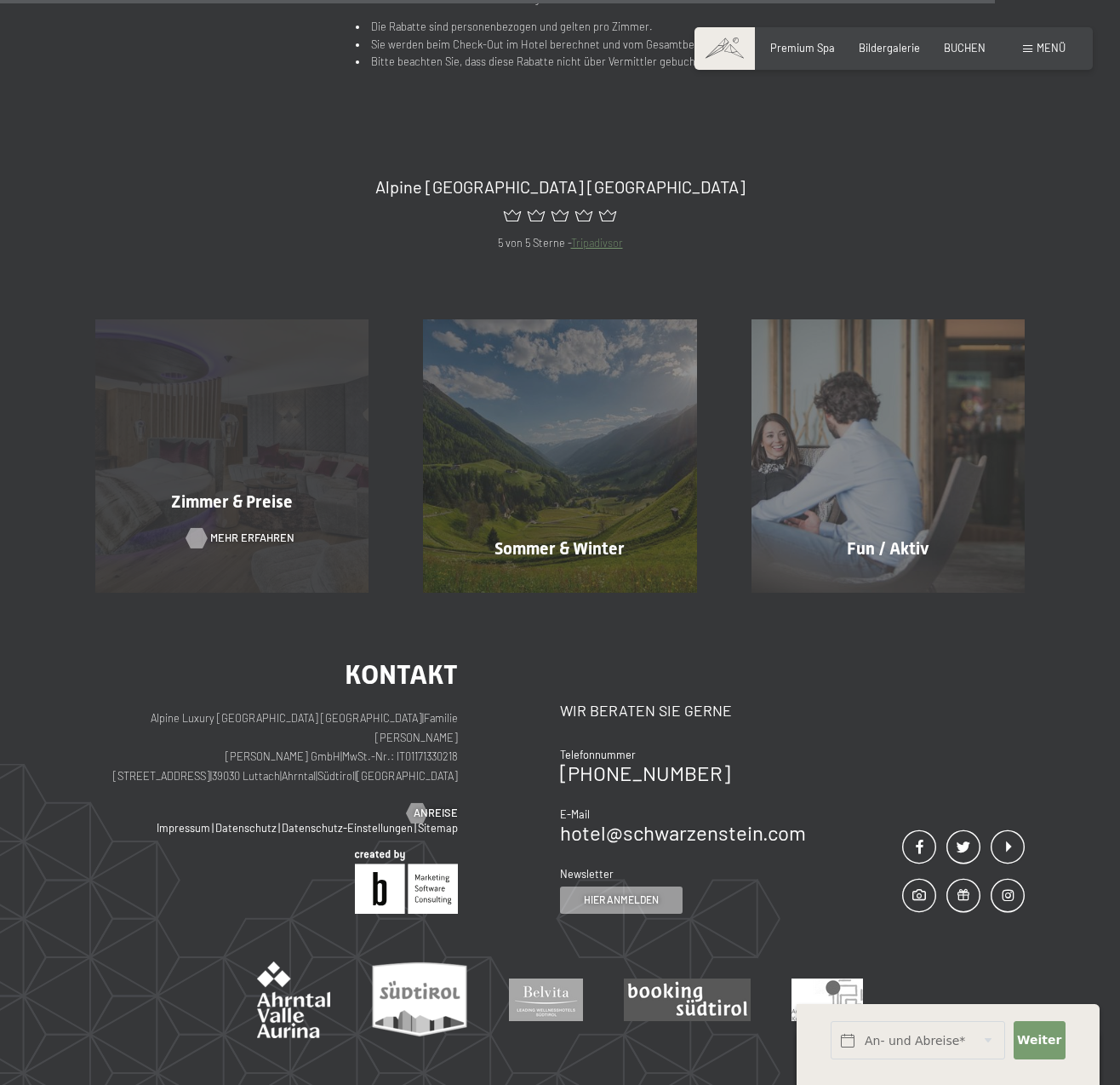
click at [216, 531] on span "Mehr erfahren" at bounding box center [252, 539] width 84 height 16
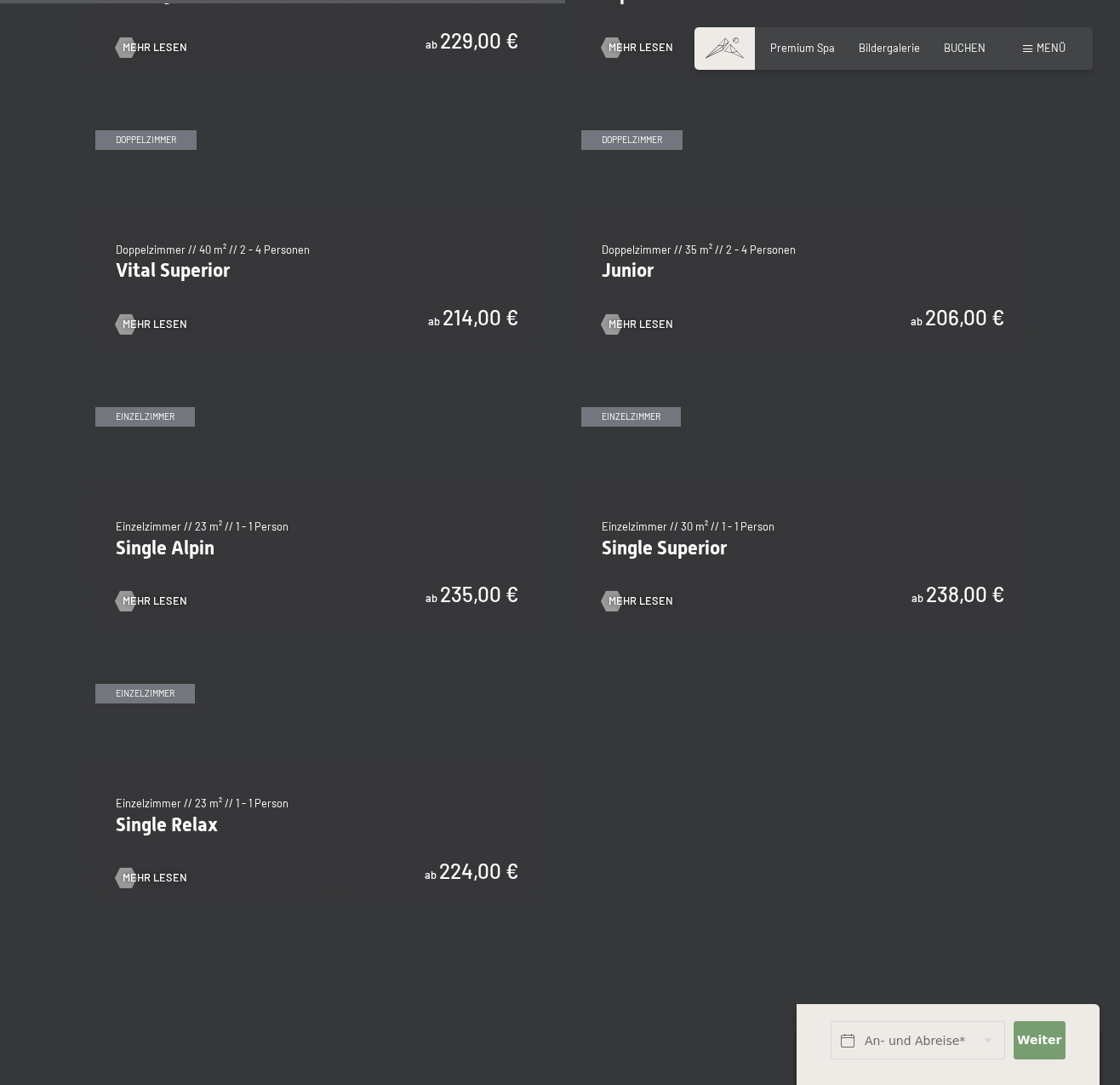
scroll to position [1913, 0]
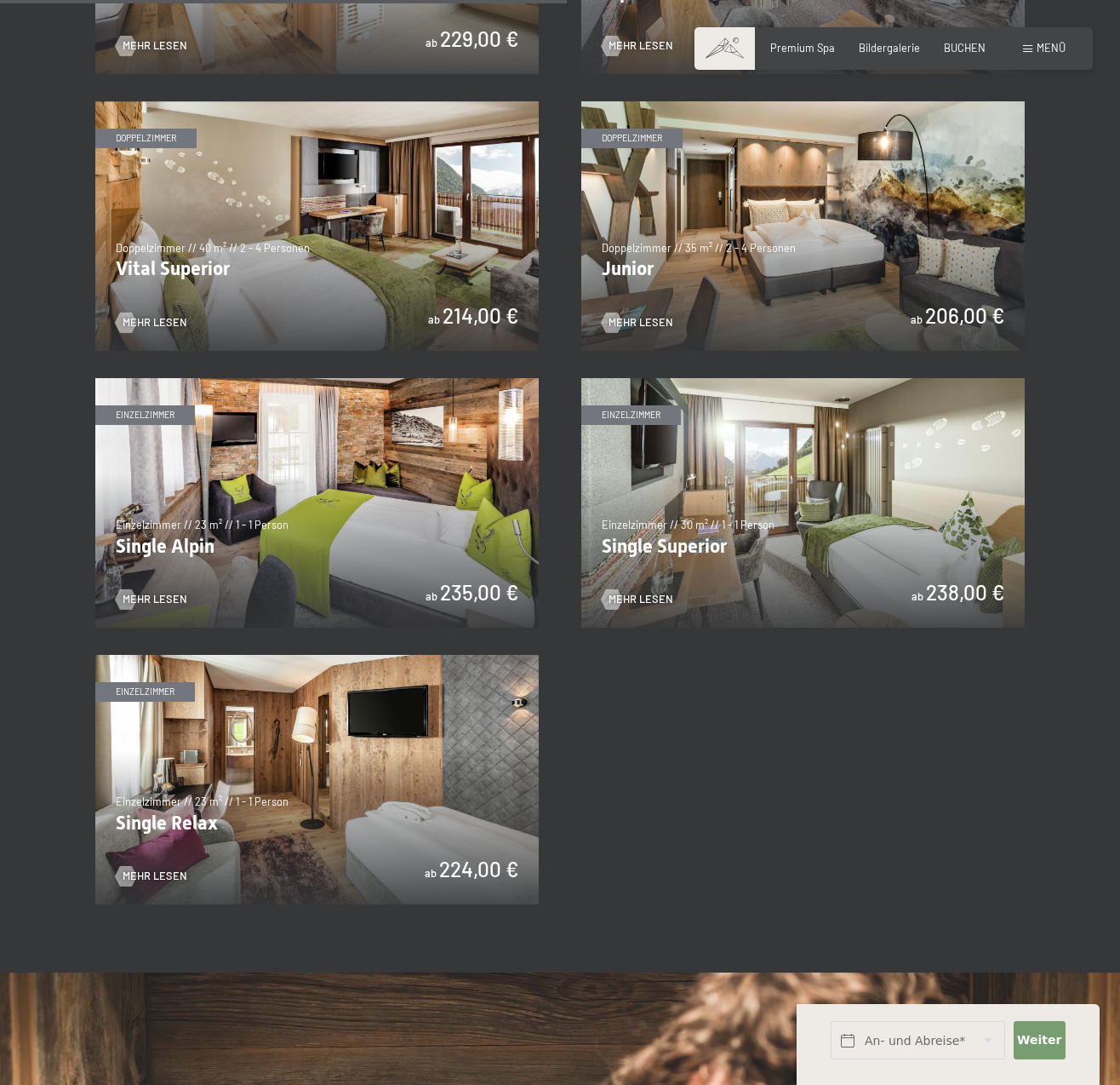
click at [350, 776] on img at bounding box center [316, 779] width 443 height 250
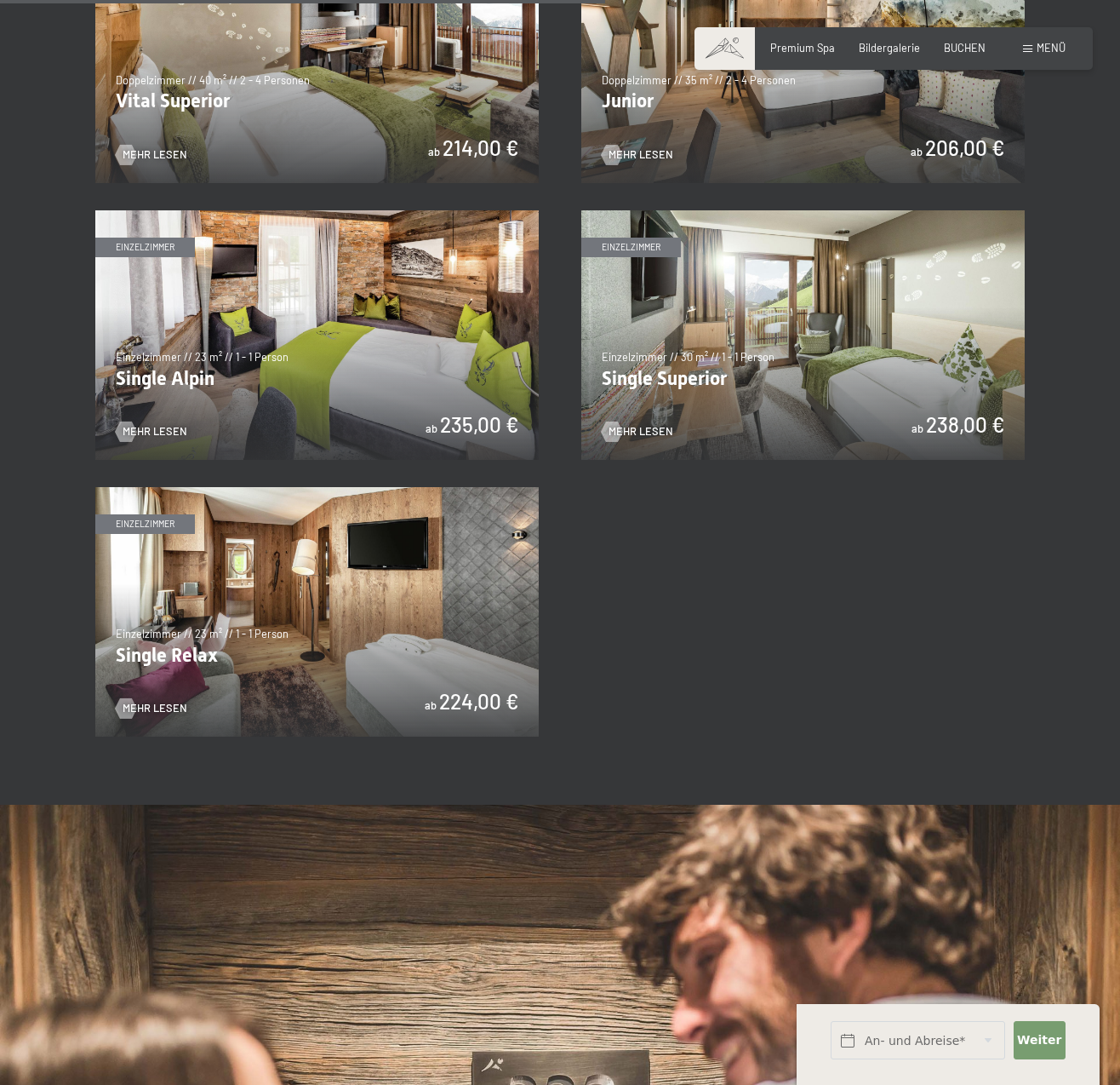
scroll to position [2086, 0]
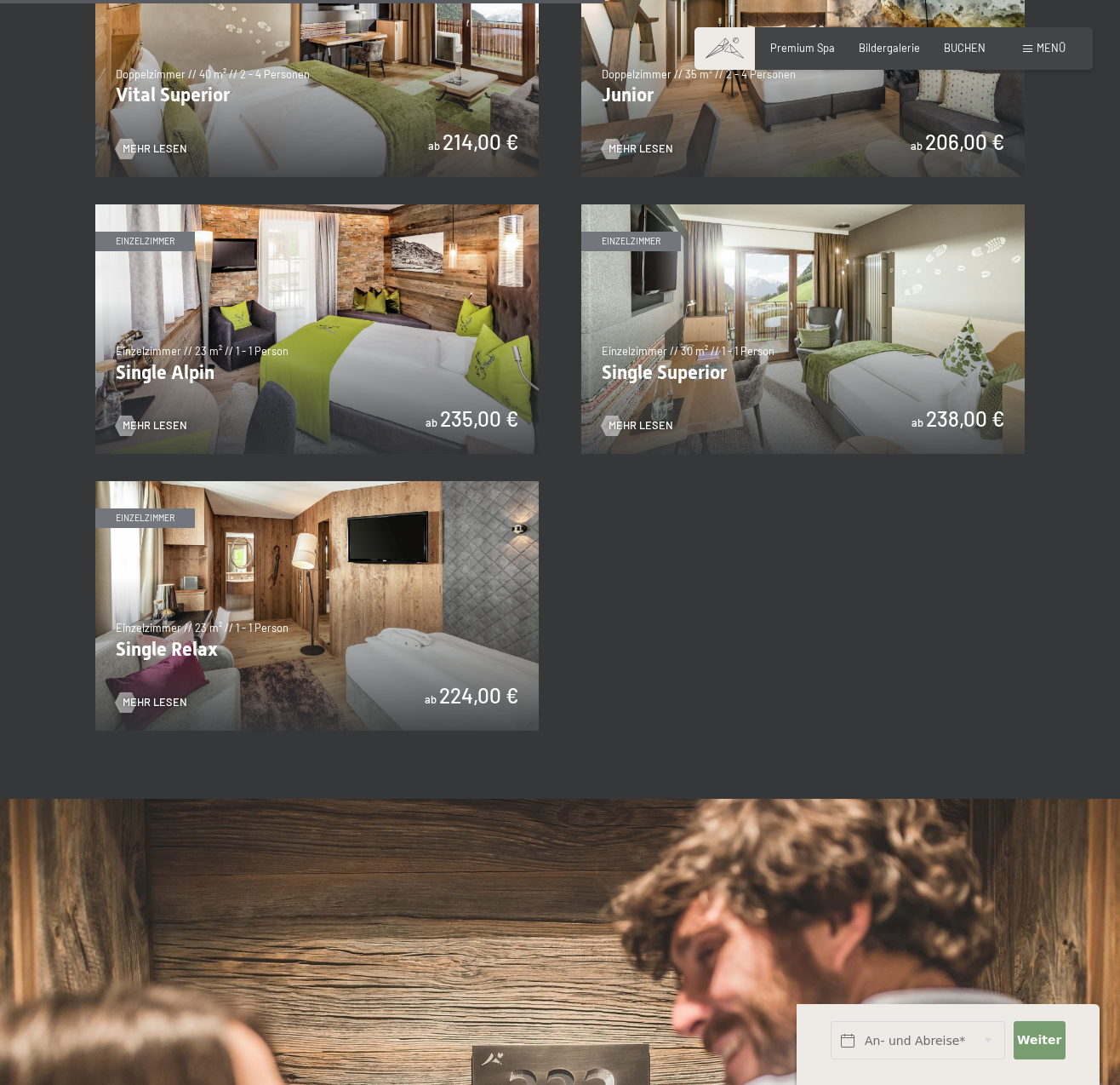
click at [695, 352] on img at bounding box center [803, 329] width 443 height 250
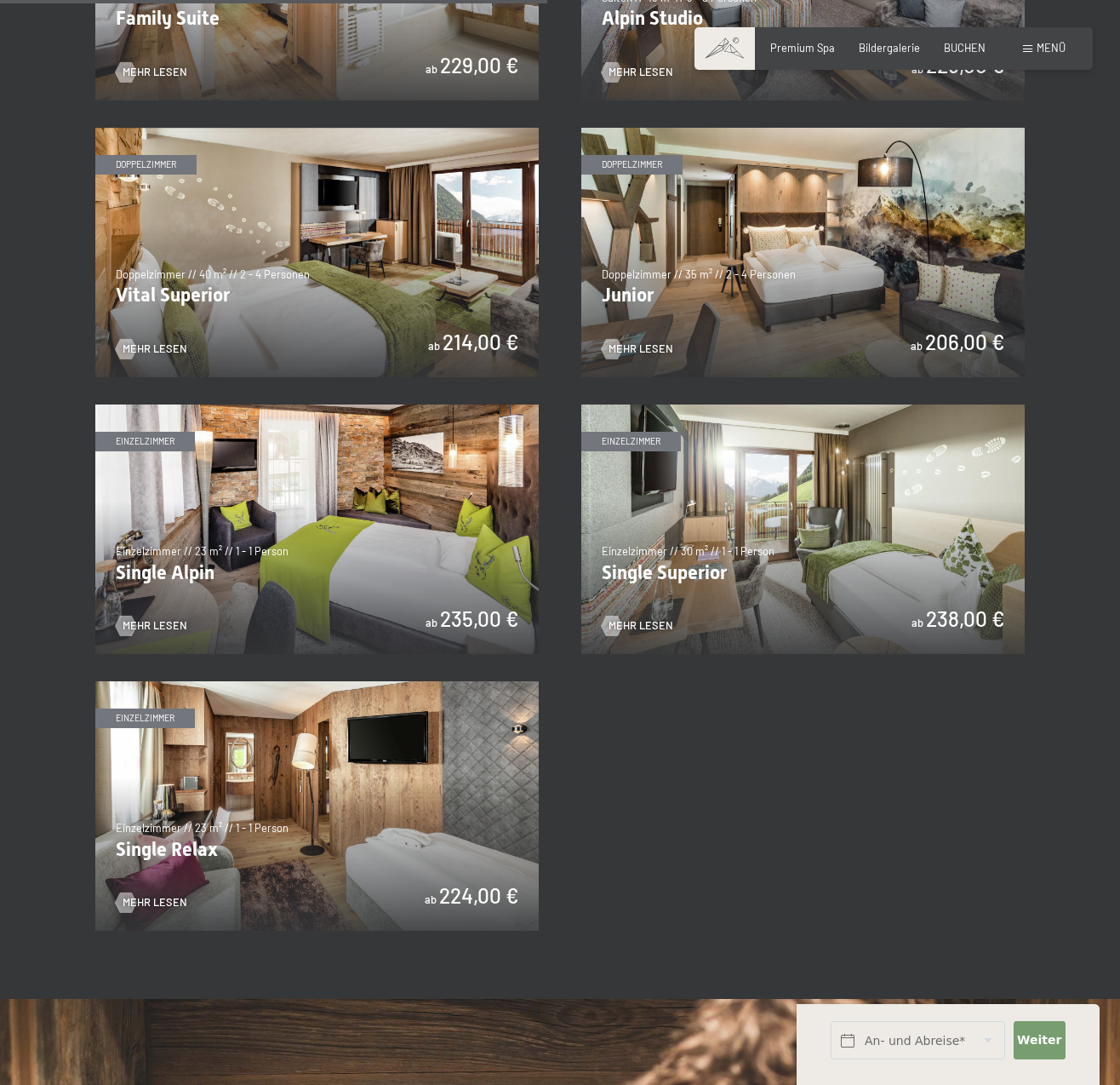
scroll to position [1884, 0]
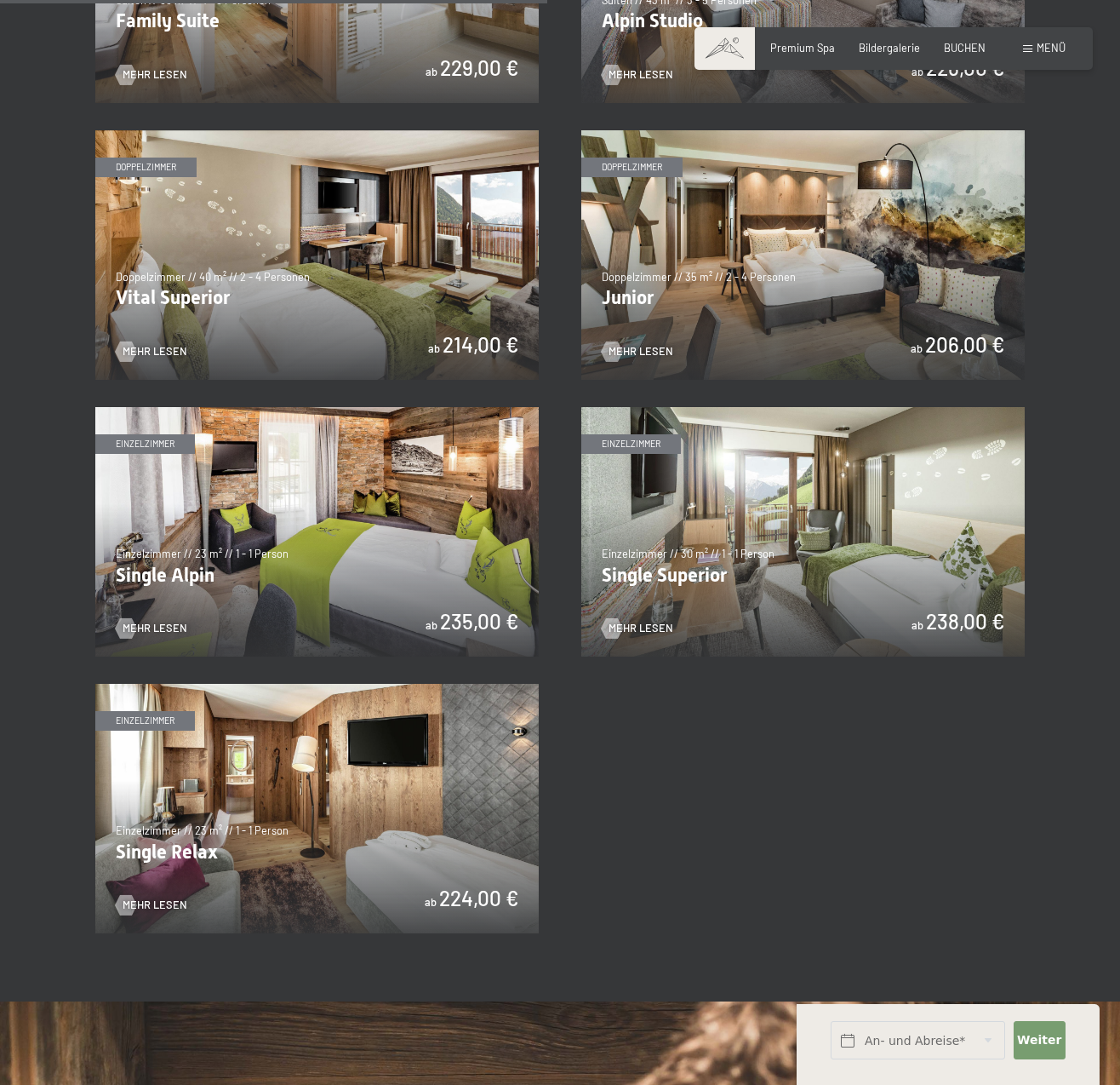
click at [266, 776] on img at bounding box center [316, 809] width 443 height 250
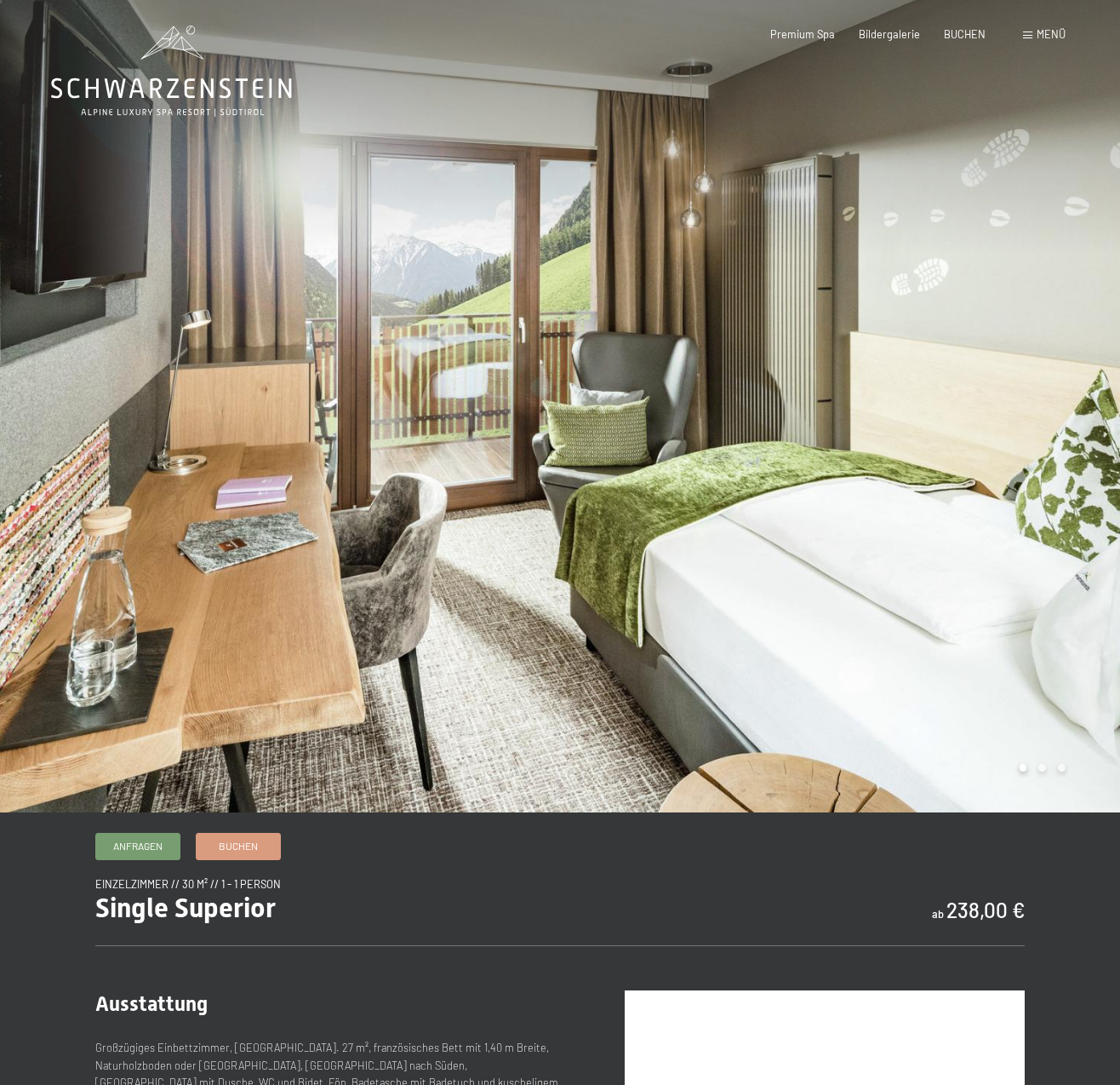
scroll to position [3, 1]
click at [1074, 518] on div at bounding box center [840, 404] width 560 height 814
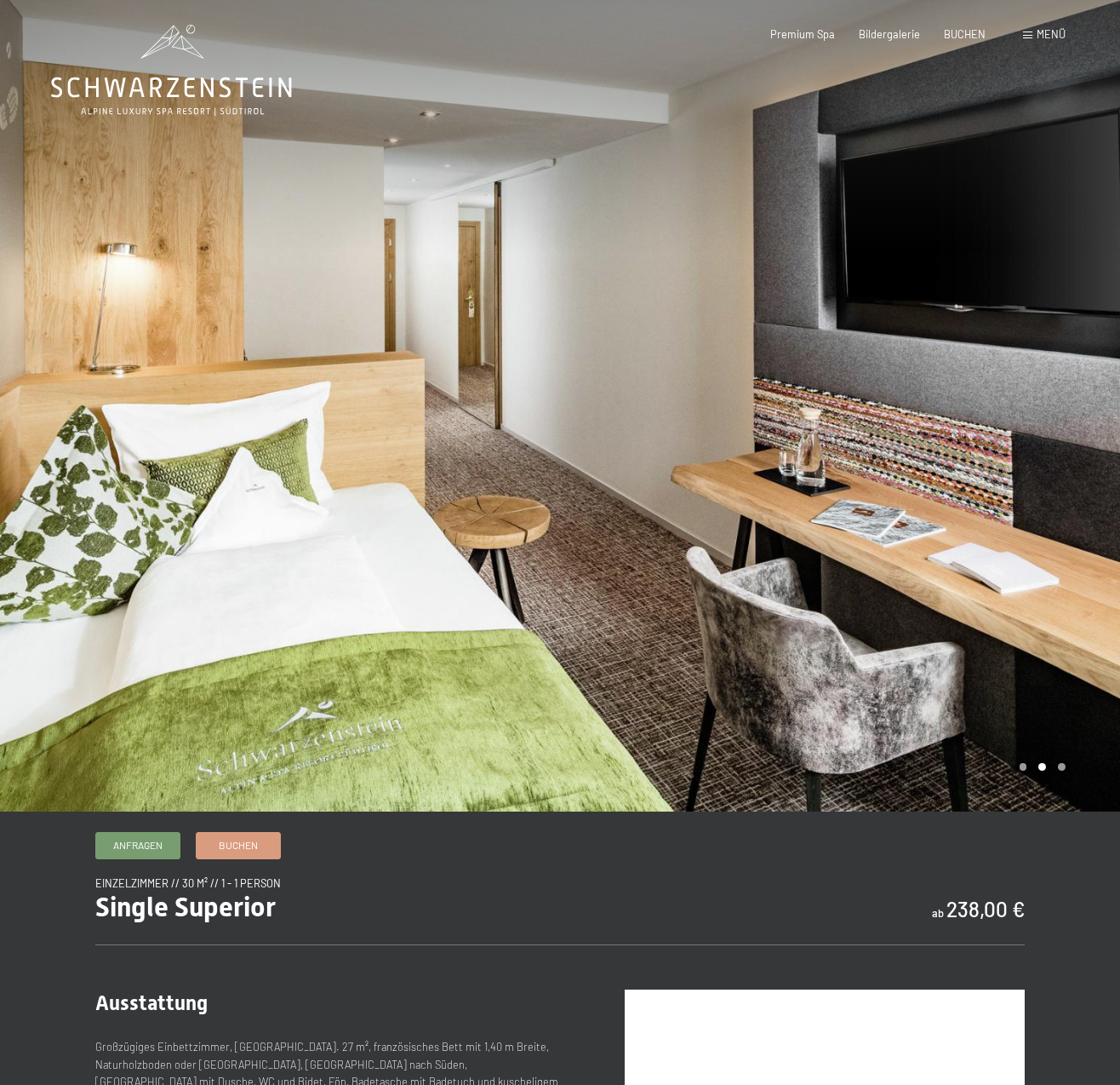
scroll to position [4, 1]
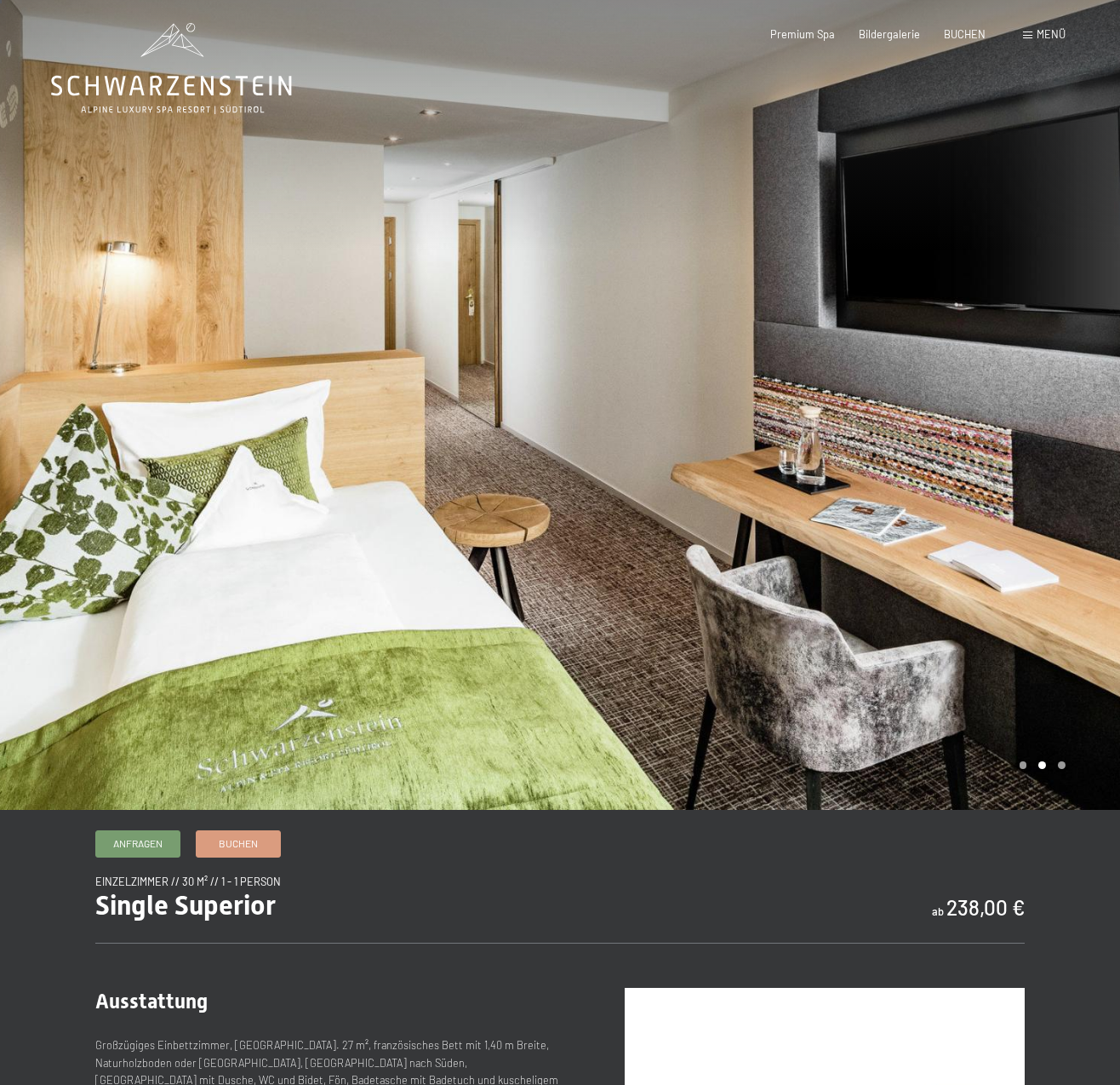
click at [1074, 518] on div at bounding box center [840, 403] width 560 height 814
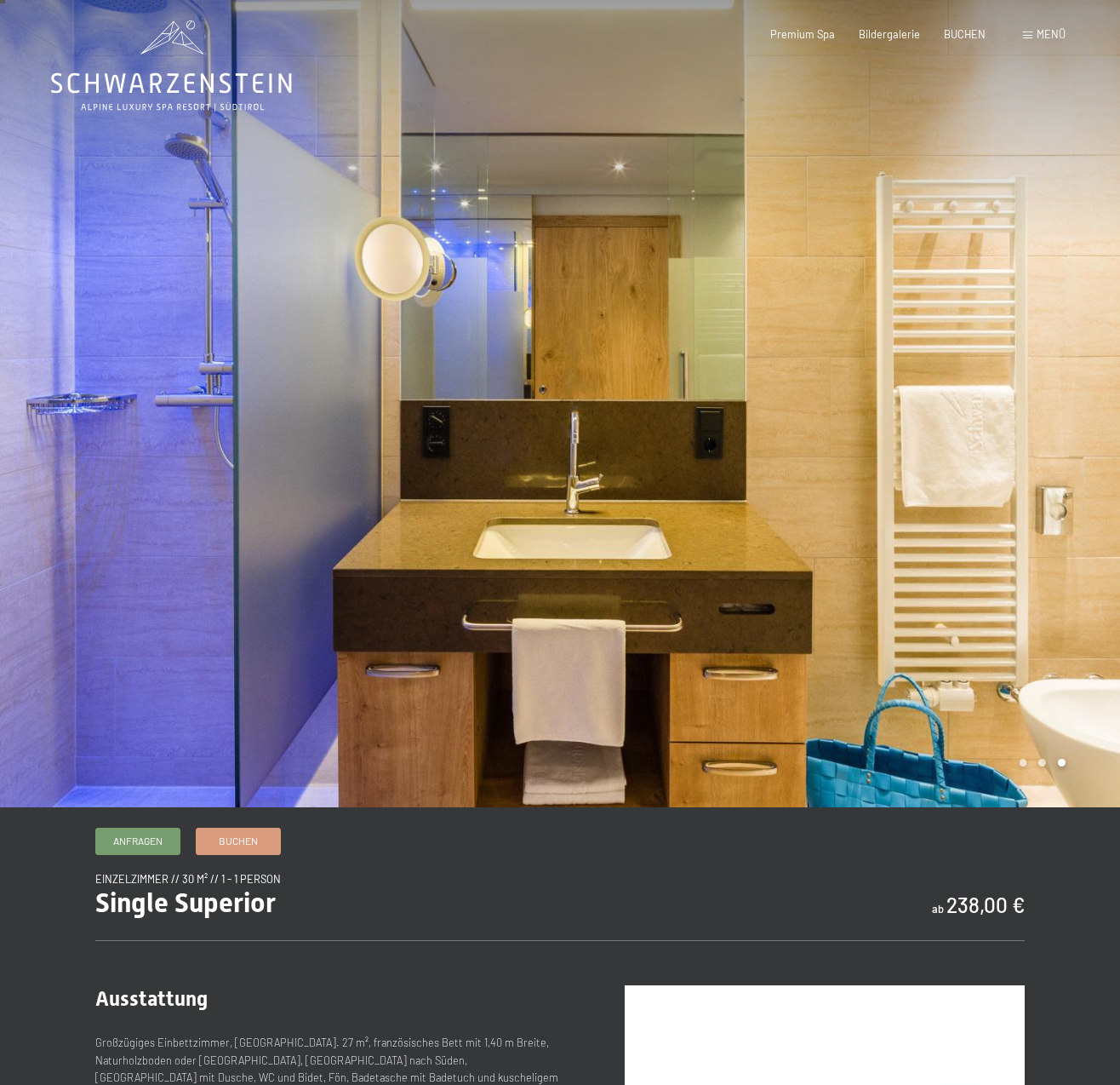
scroll to position [8, 1]
click at [1074, 518] on div at bounding box center [840, 399] width 560 height 814
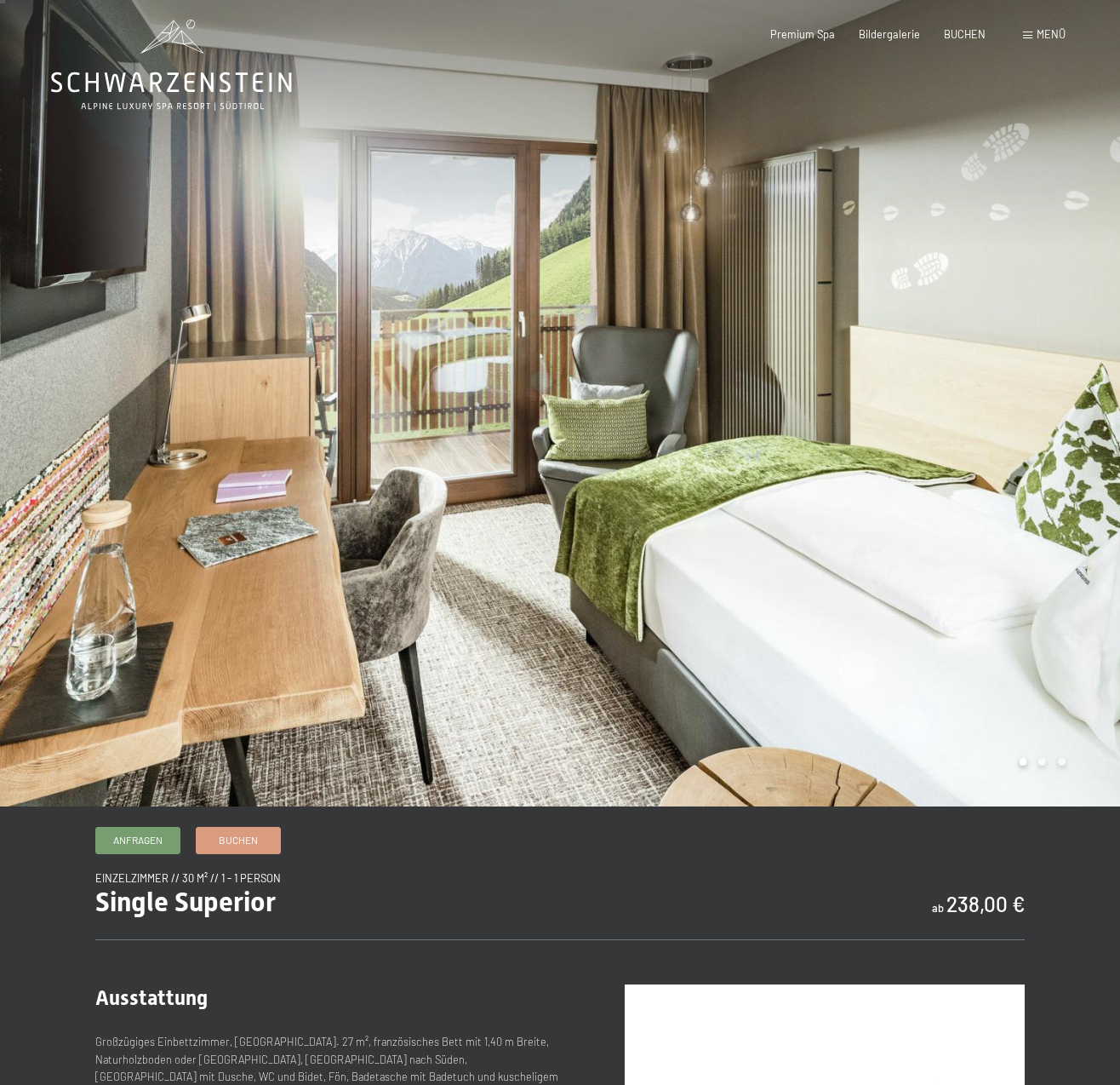
click at [1074, 518] on div at bounding box center [840, 399] width 560 height 814
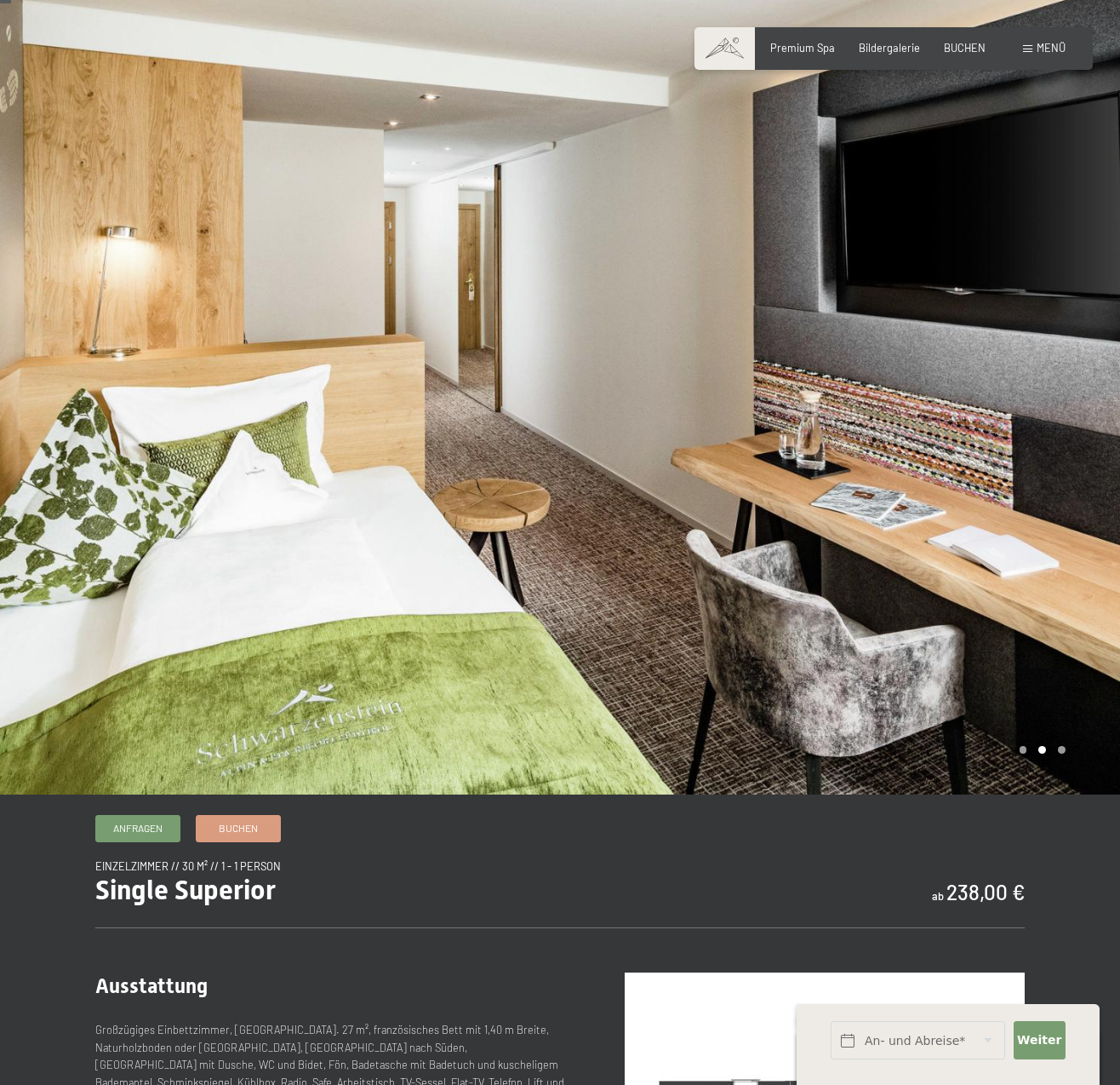
click at [1074, 518] on div at bounding box center [840, 387] width 560 height 814
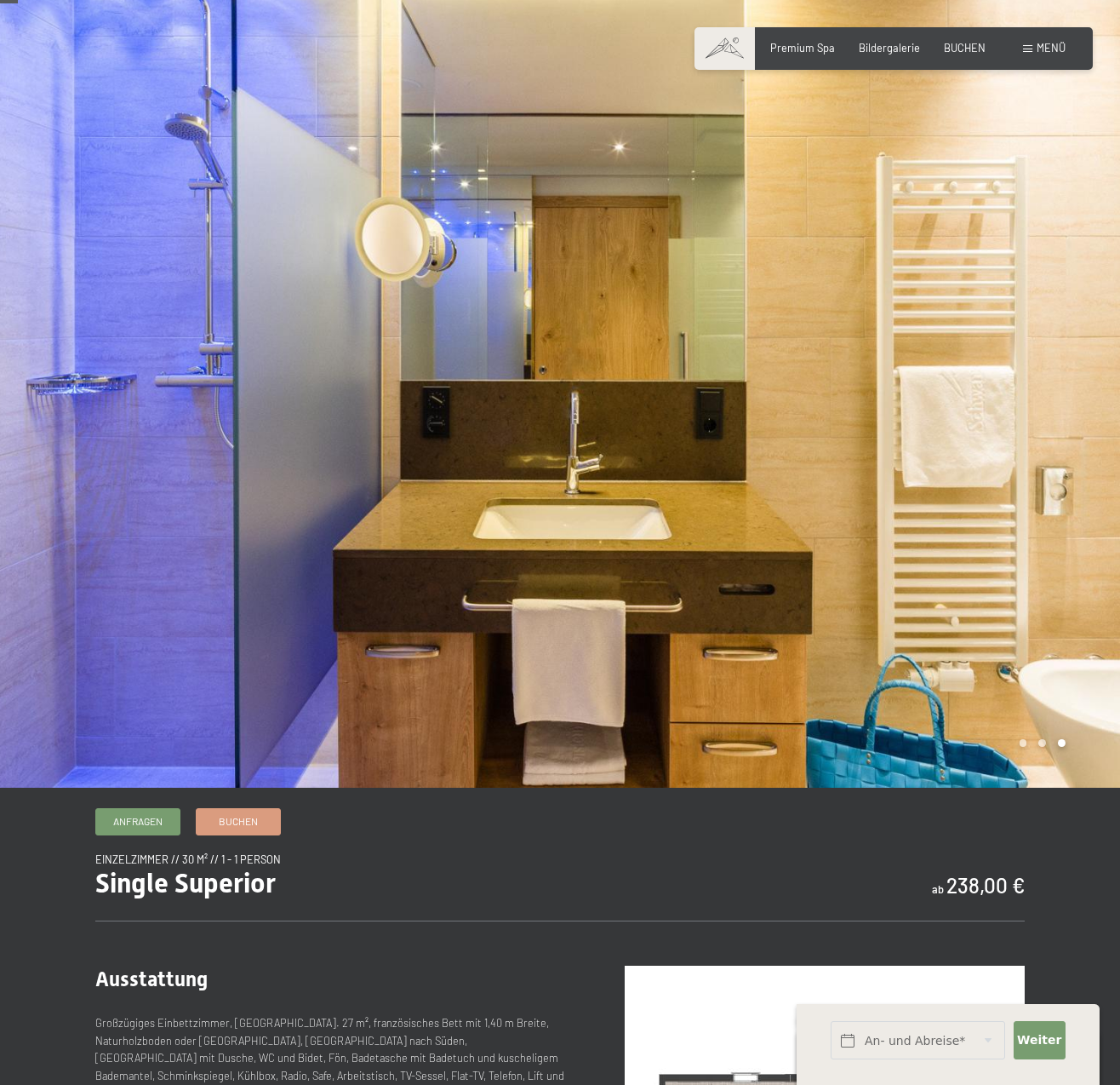
click at [1074, 518] on div at bounding box center [840, 380] width 560 height 814
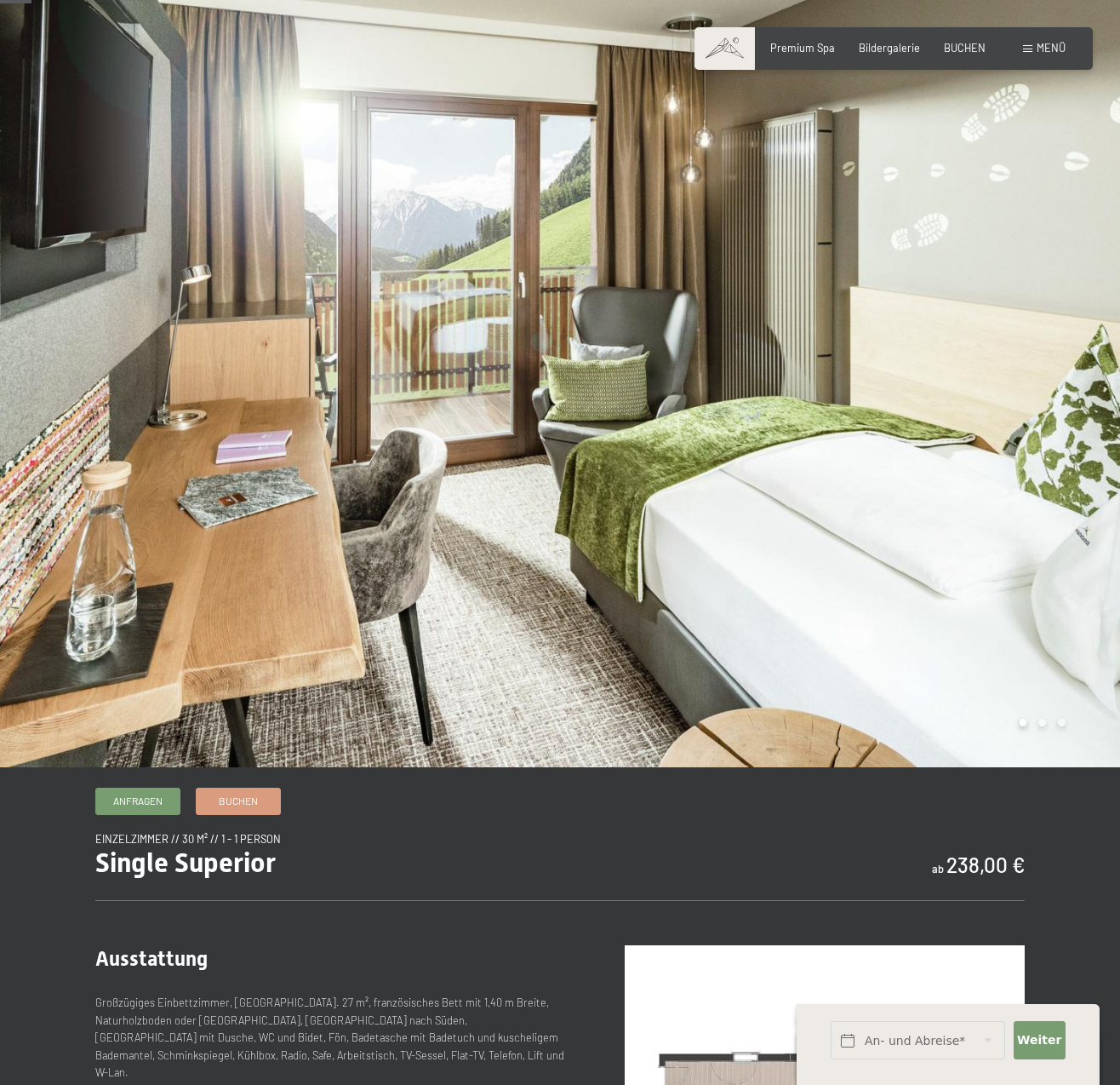
scroll to position [47, 0]
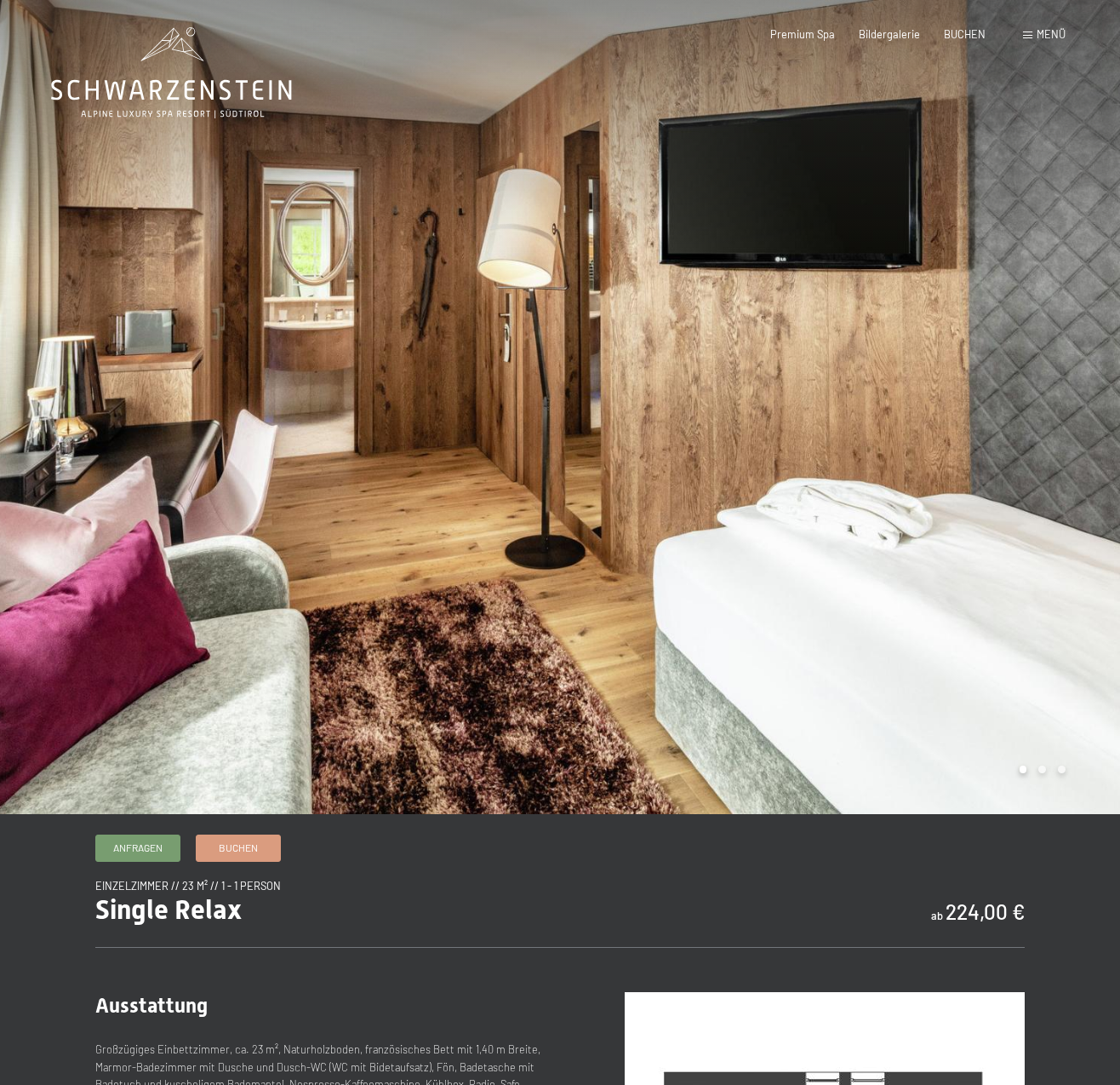
click at [1030, 450] on div at bounding box center [840, 407] width 560 height 814
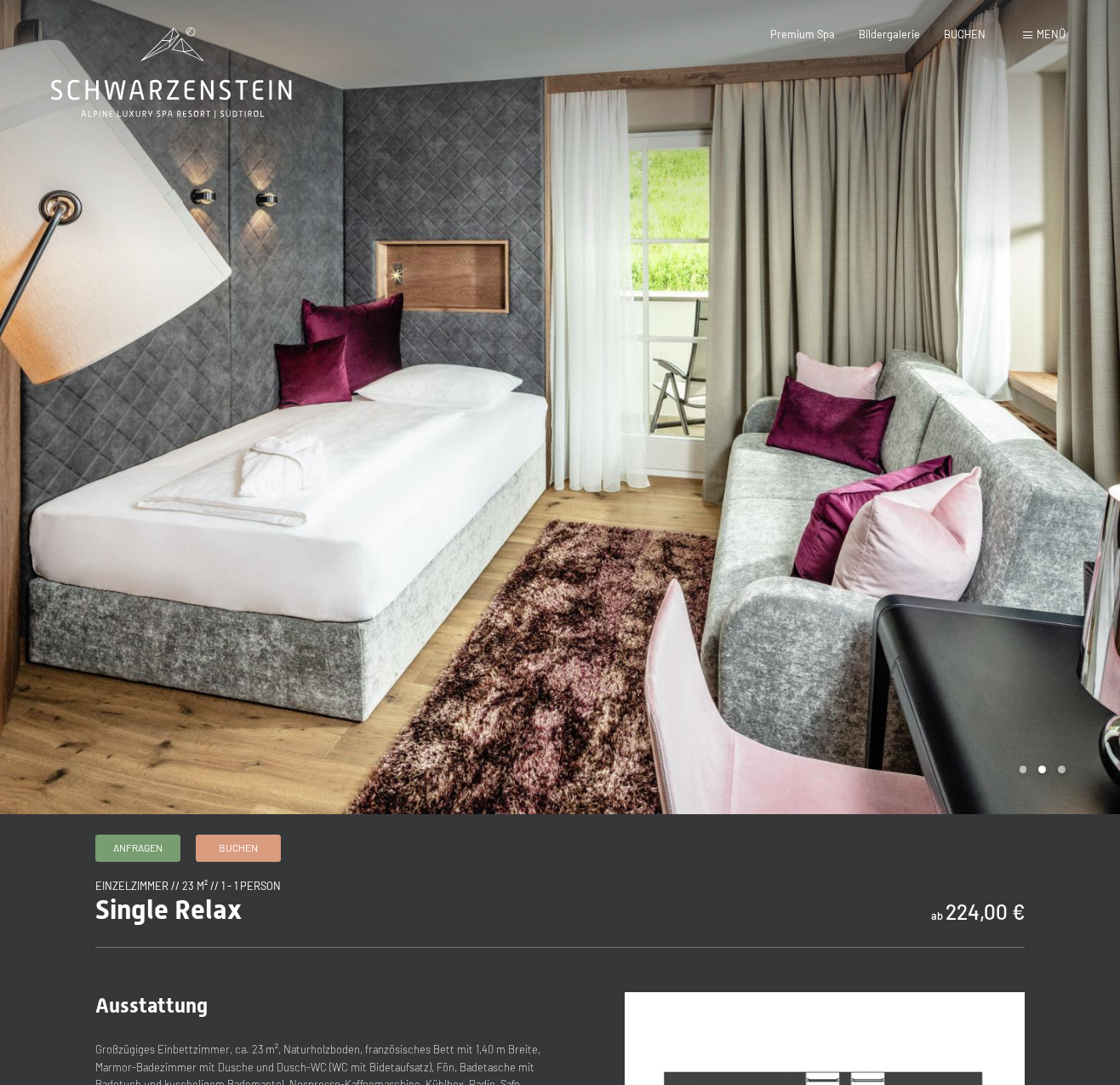
click at [1030, 450] on div at bounding box center [840, 407] width 560 height 814
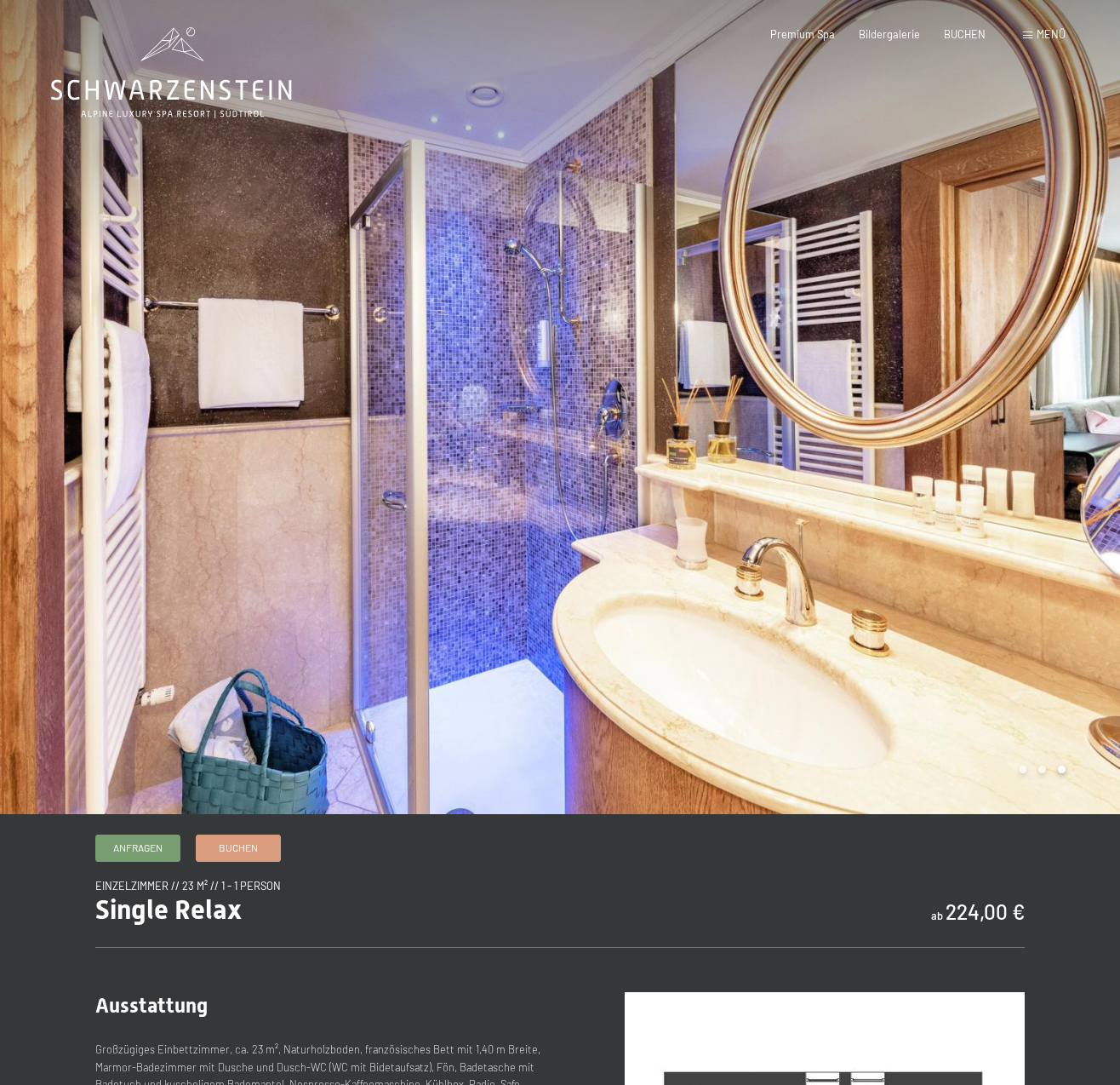
click at [1030, 450] on div at bounding box center [840, 407] width 560 height 814
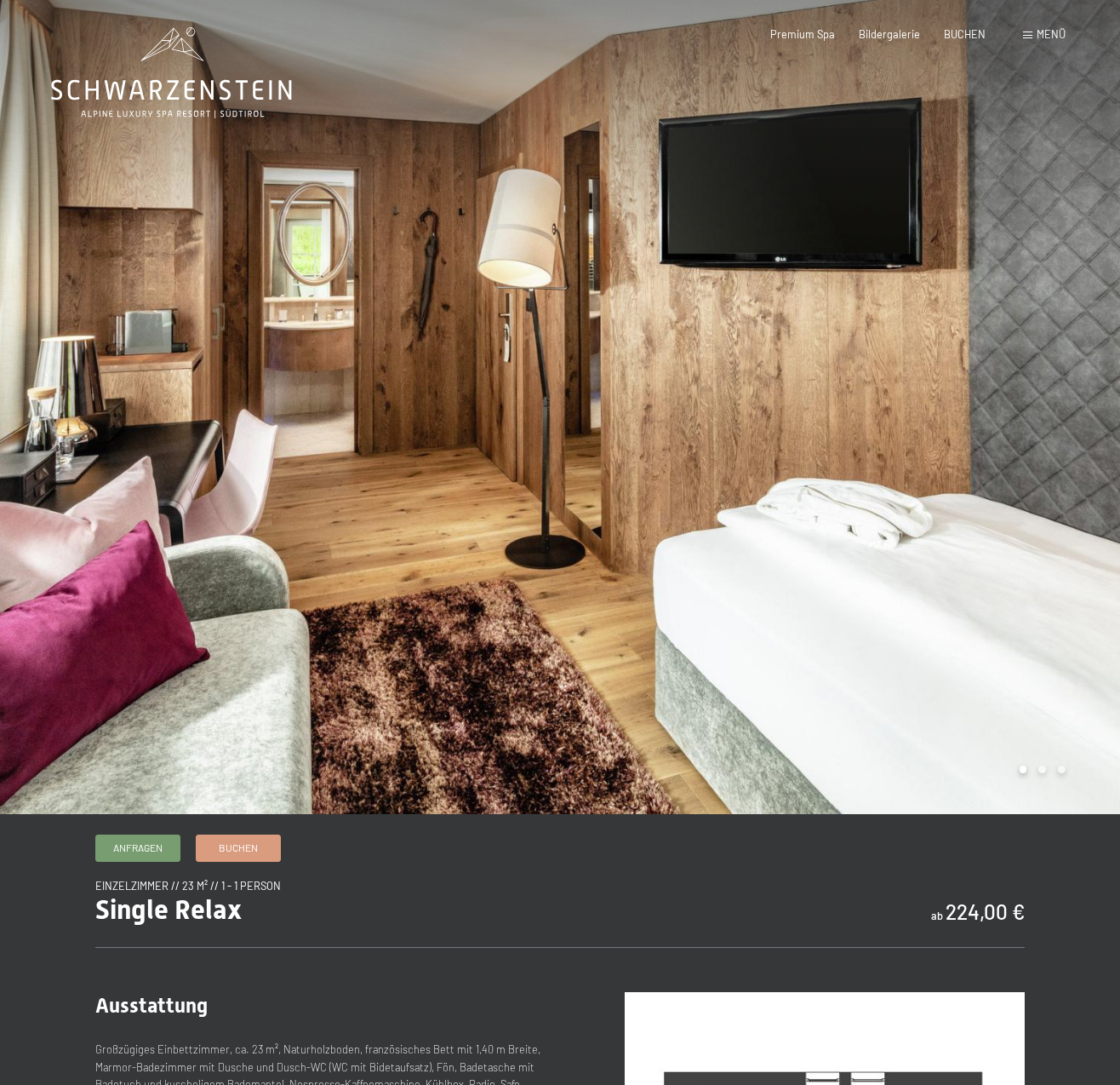
click at [1030, 450] on div at bounding box center [840, 407] width 560 height 814
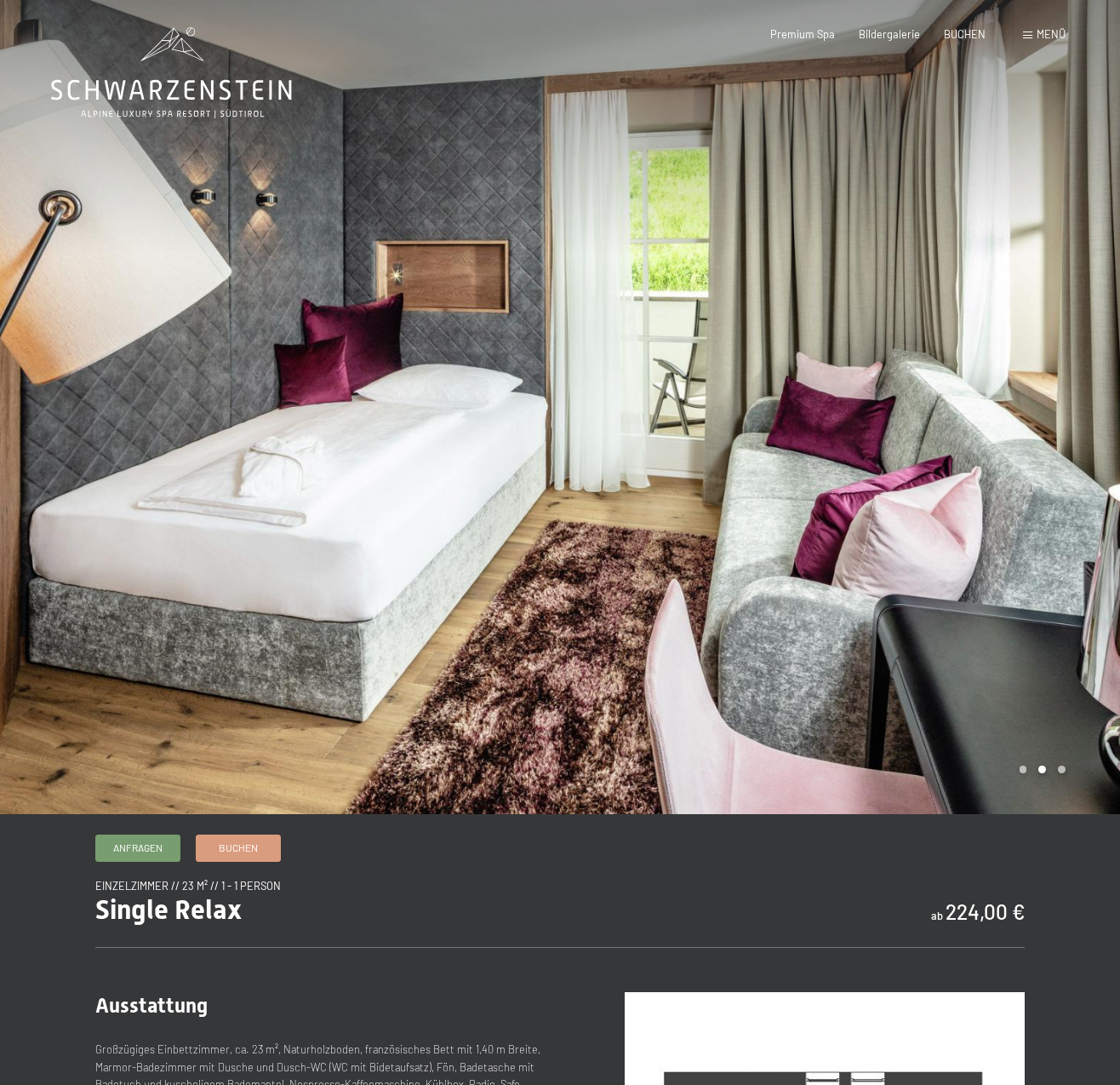
click at [1030, 450] on div at bounding box center [840, 407] width 560 height 814
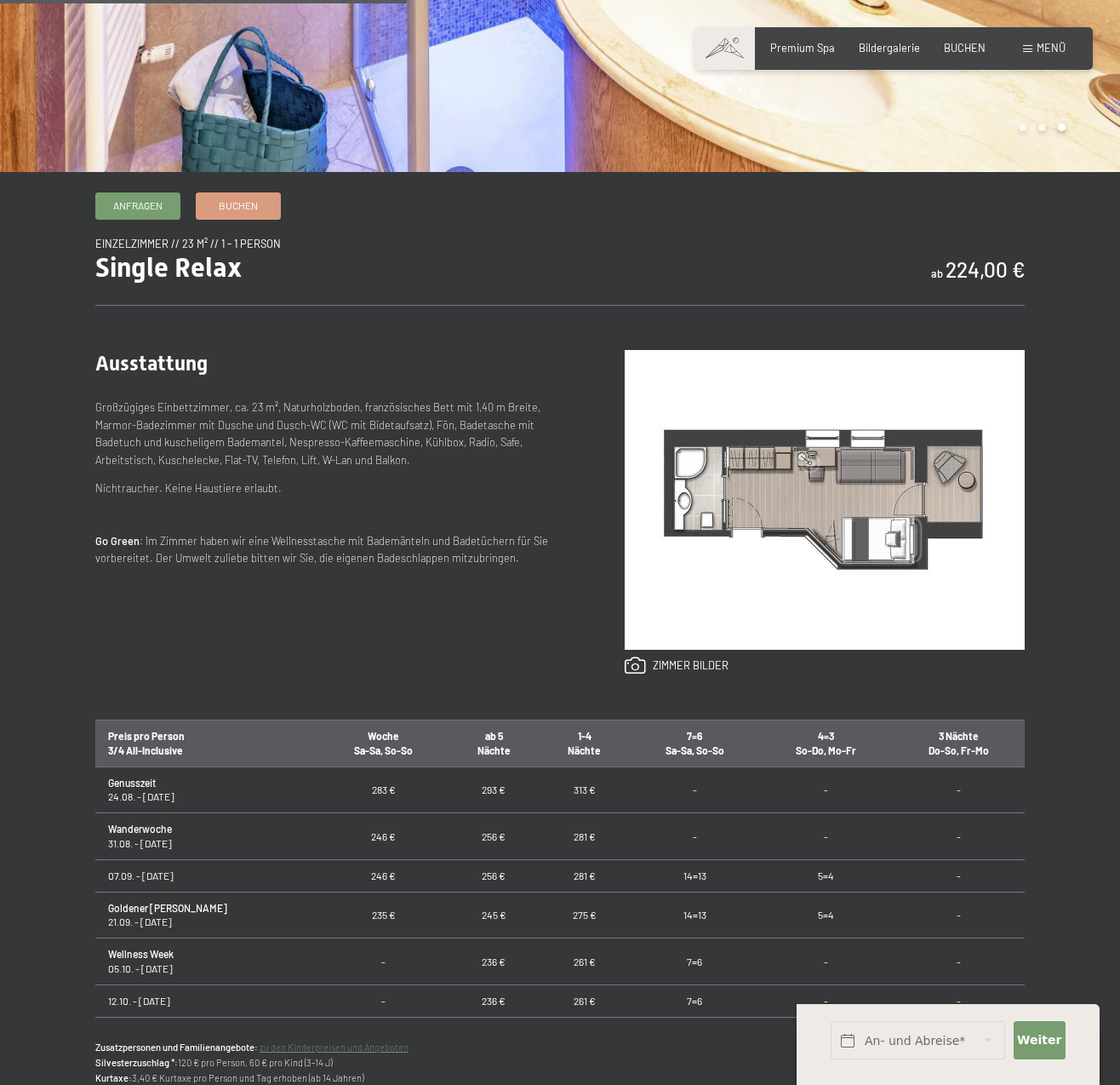
scroll to position [664, 0]
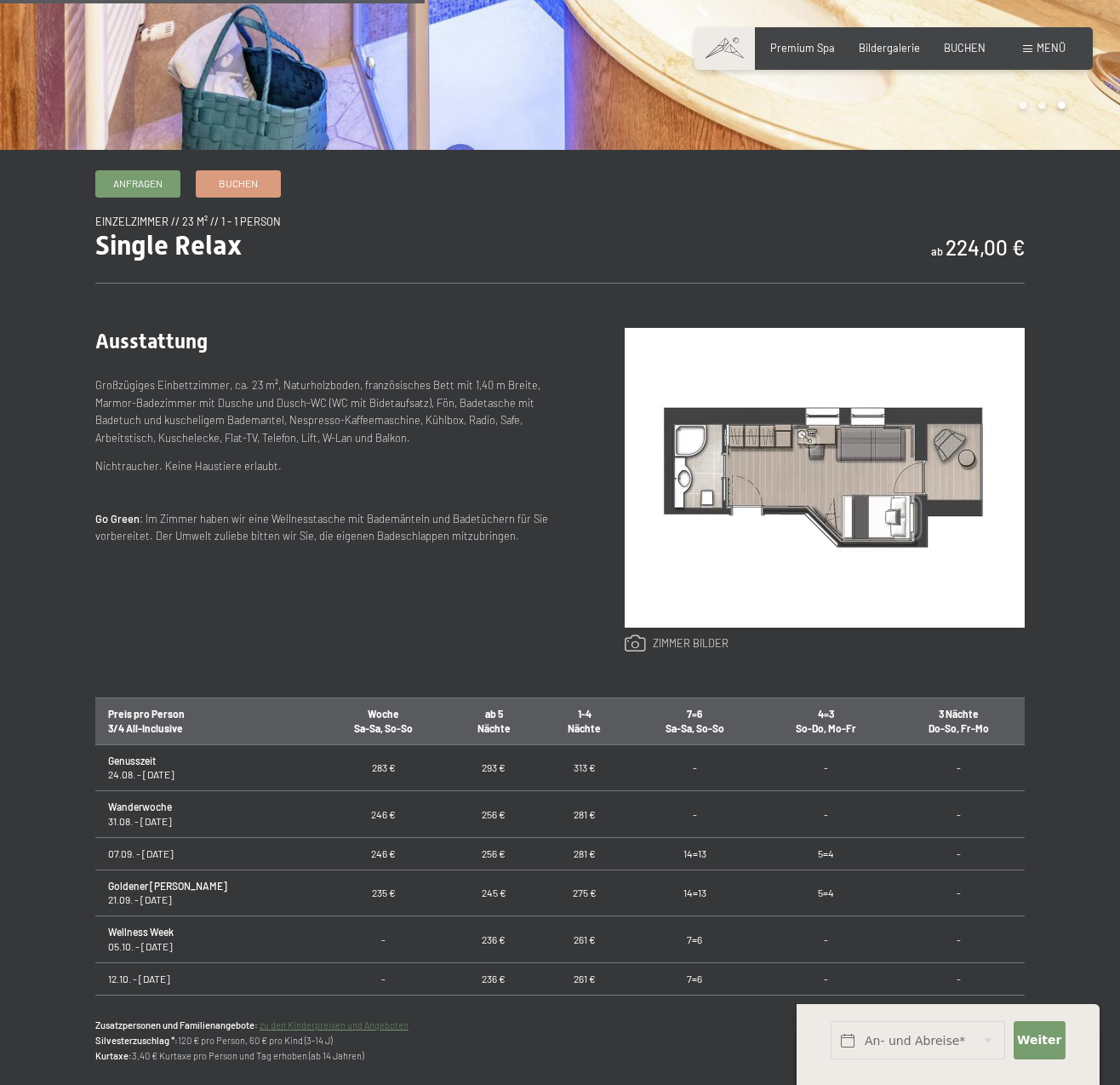
click at [686, 642] on link at bounding box center [677, 644] width 104 height 19
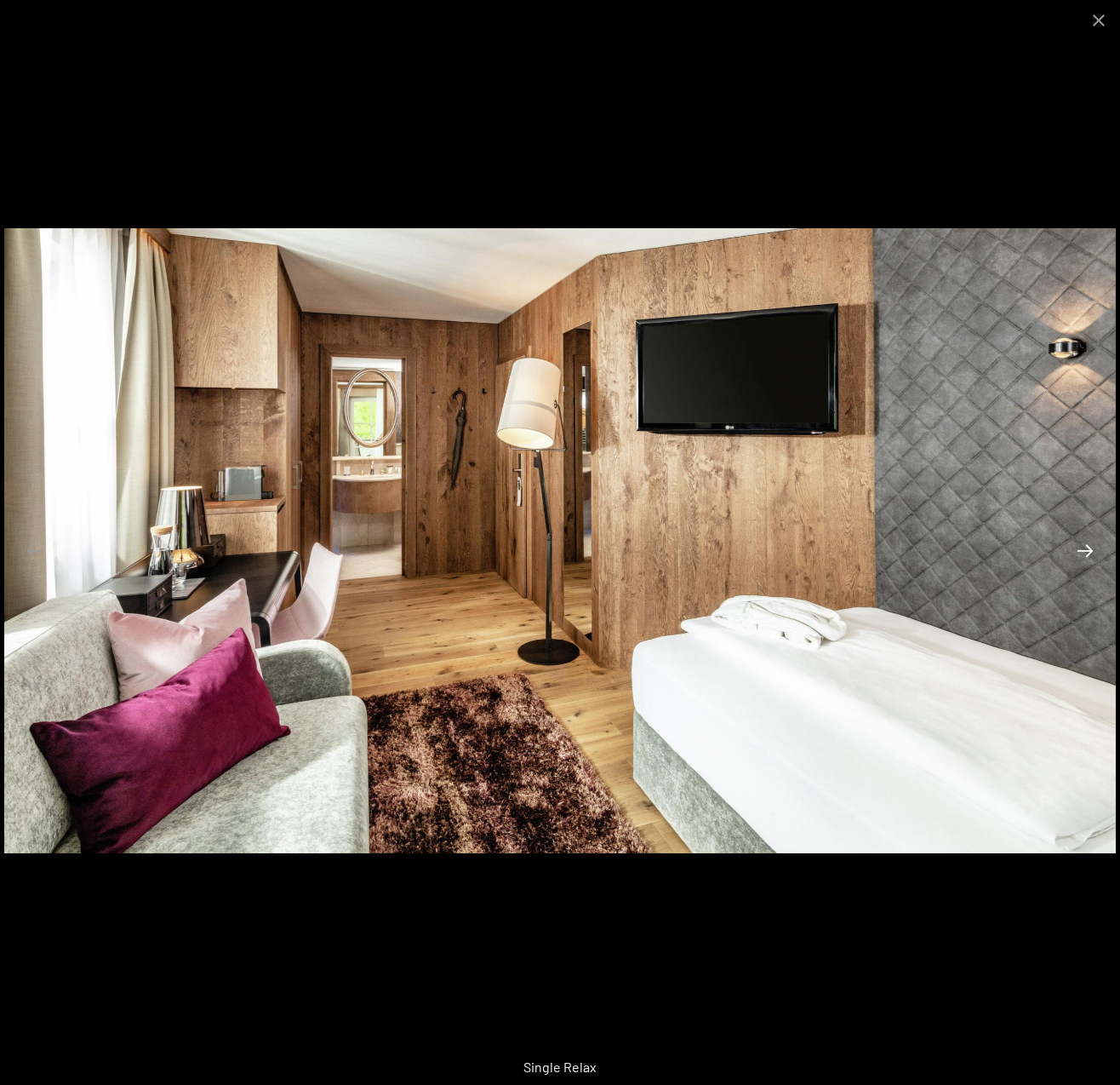
click at [1087, 551] on button "Next slide" at bounding box center [1086, 550] width 35 height 33
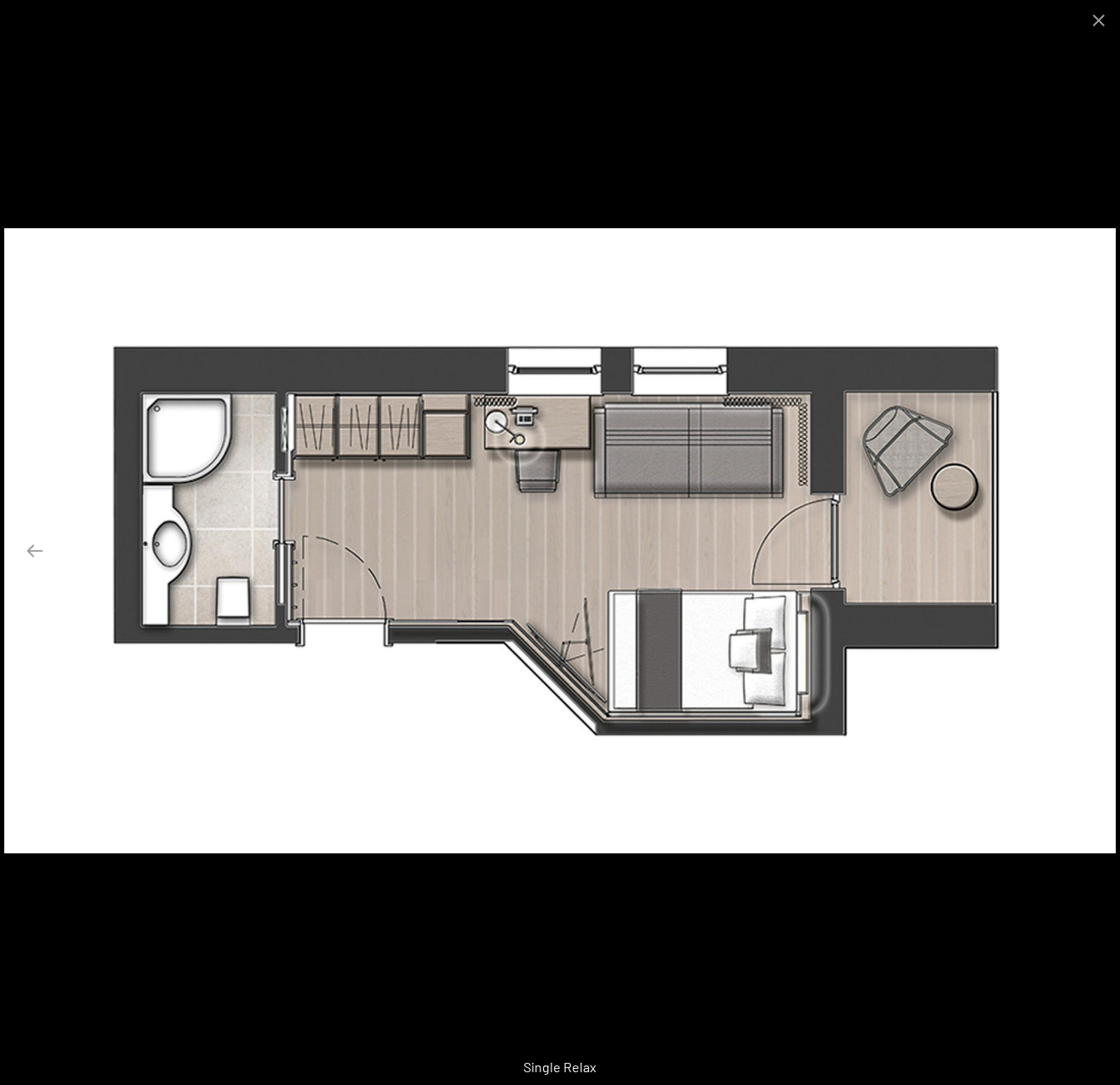
click at [1087, 551] on button "Next slide" at bounding box center [1086, 550] width 35 height 33
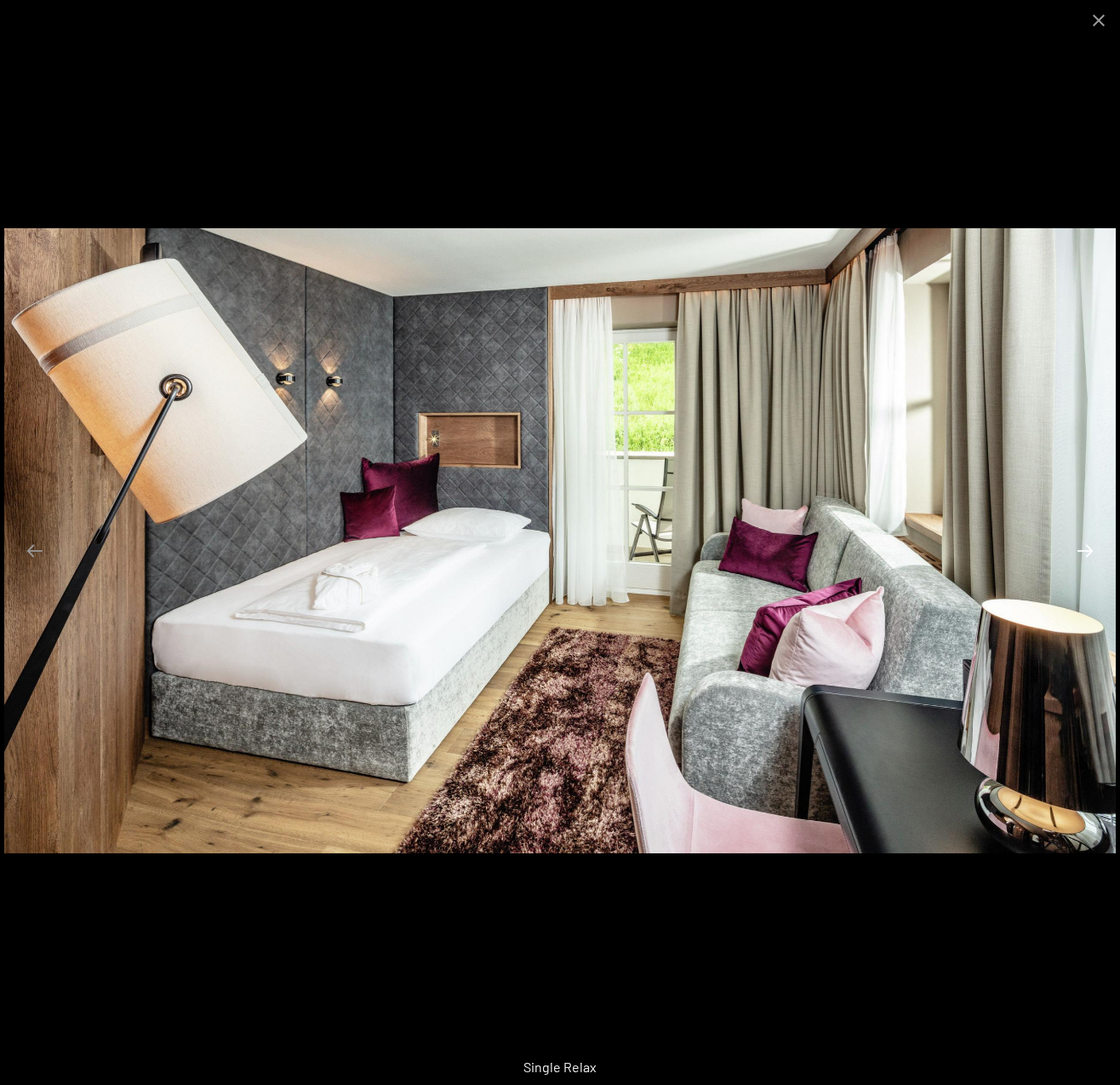
click at [1087, 551] on button "Next slide" at bounding box center [1086, 550] width 35 height 33
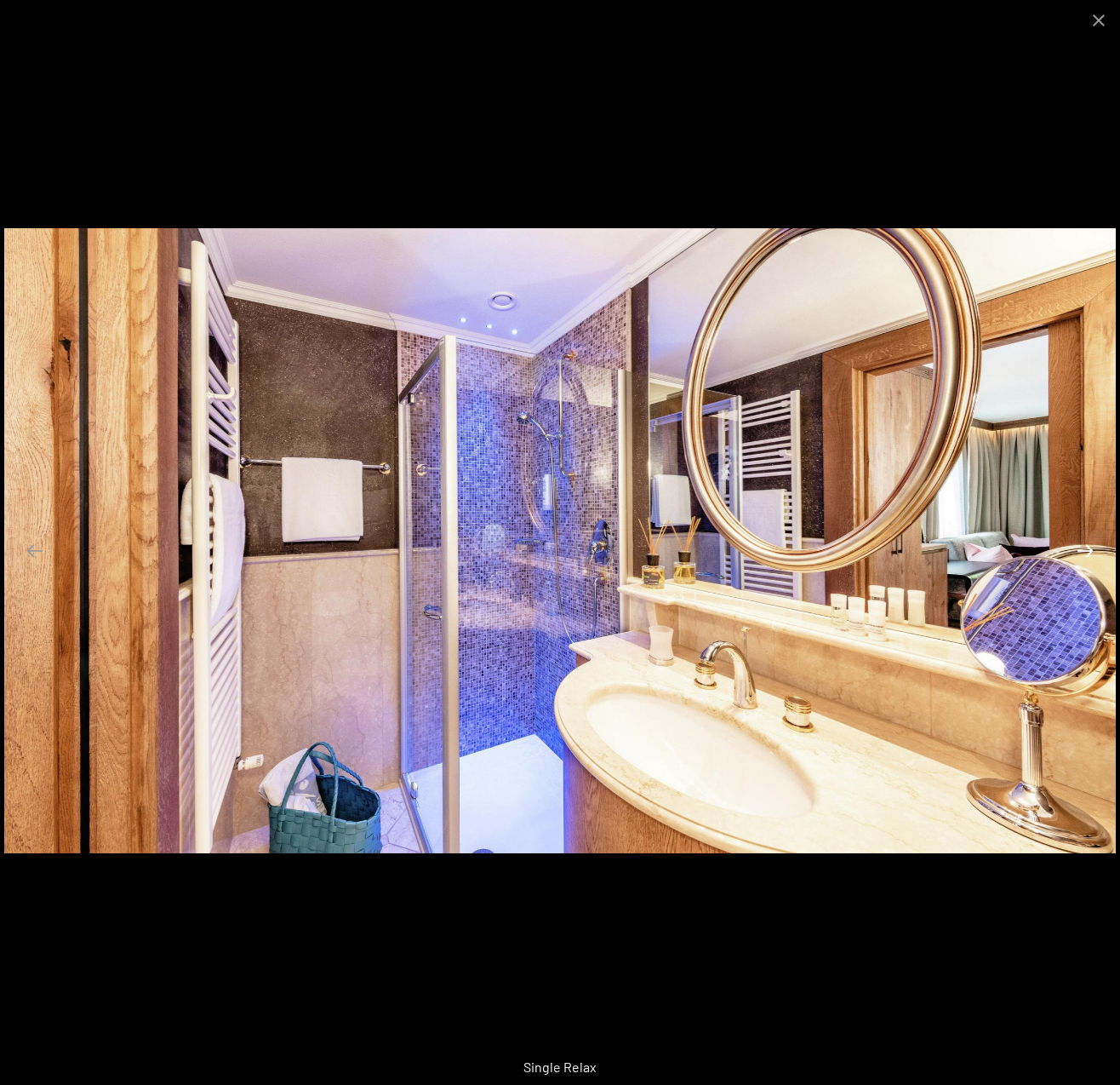
click at [1087, 551] on button "Next slide" at bounding box center [1086, 550] width 35 height 33
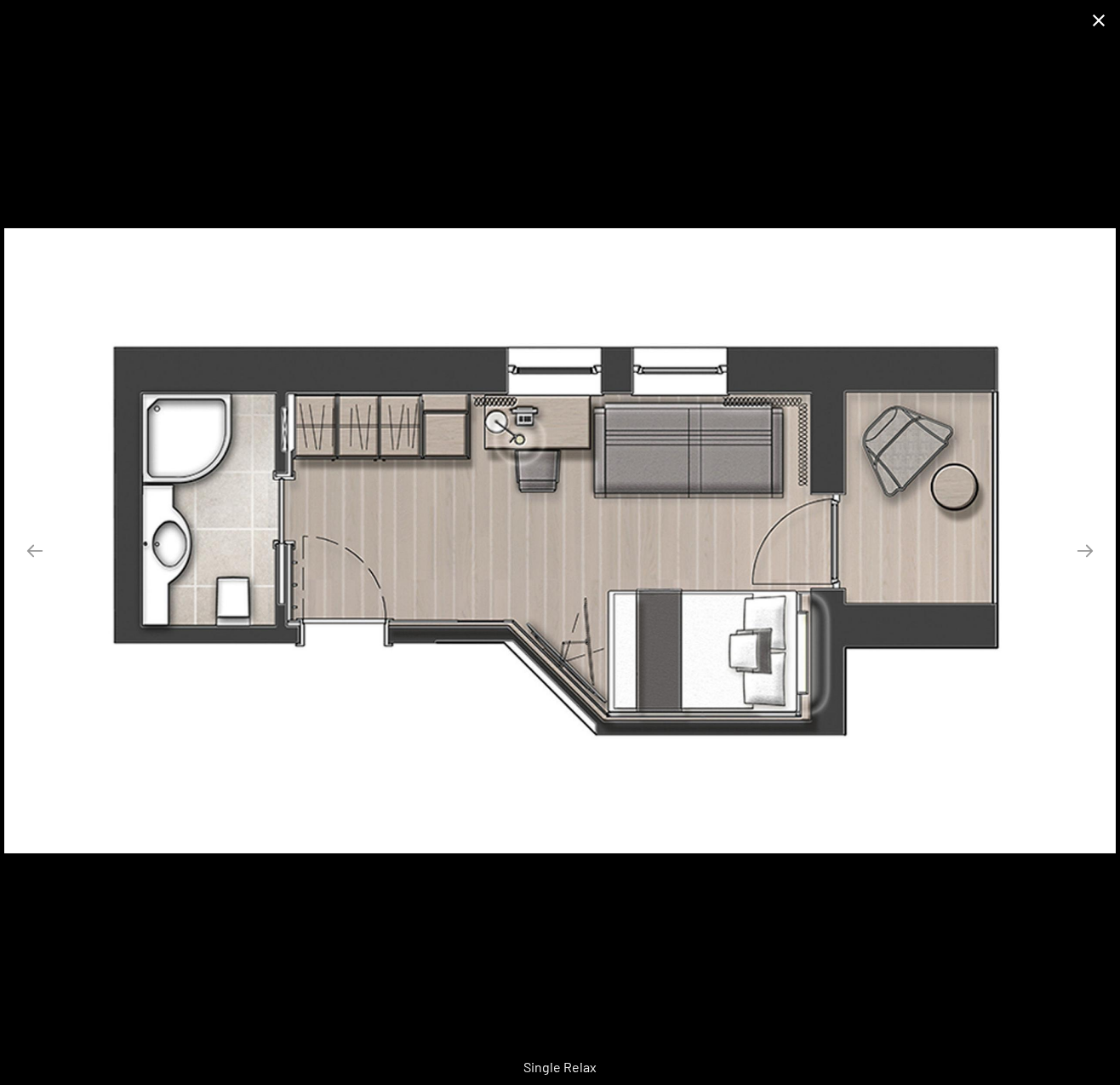
click at [1105, 16] on button "Close gallery" at bounding box center [1098, 20] width 42 height 40
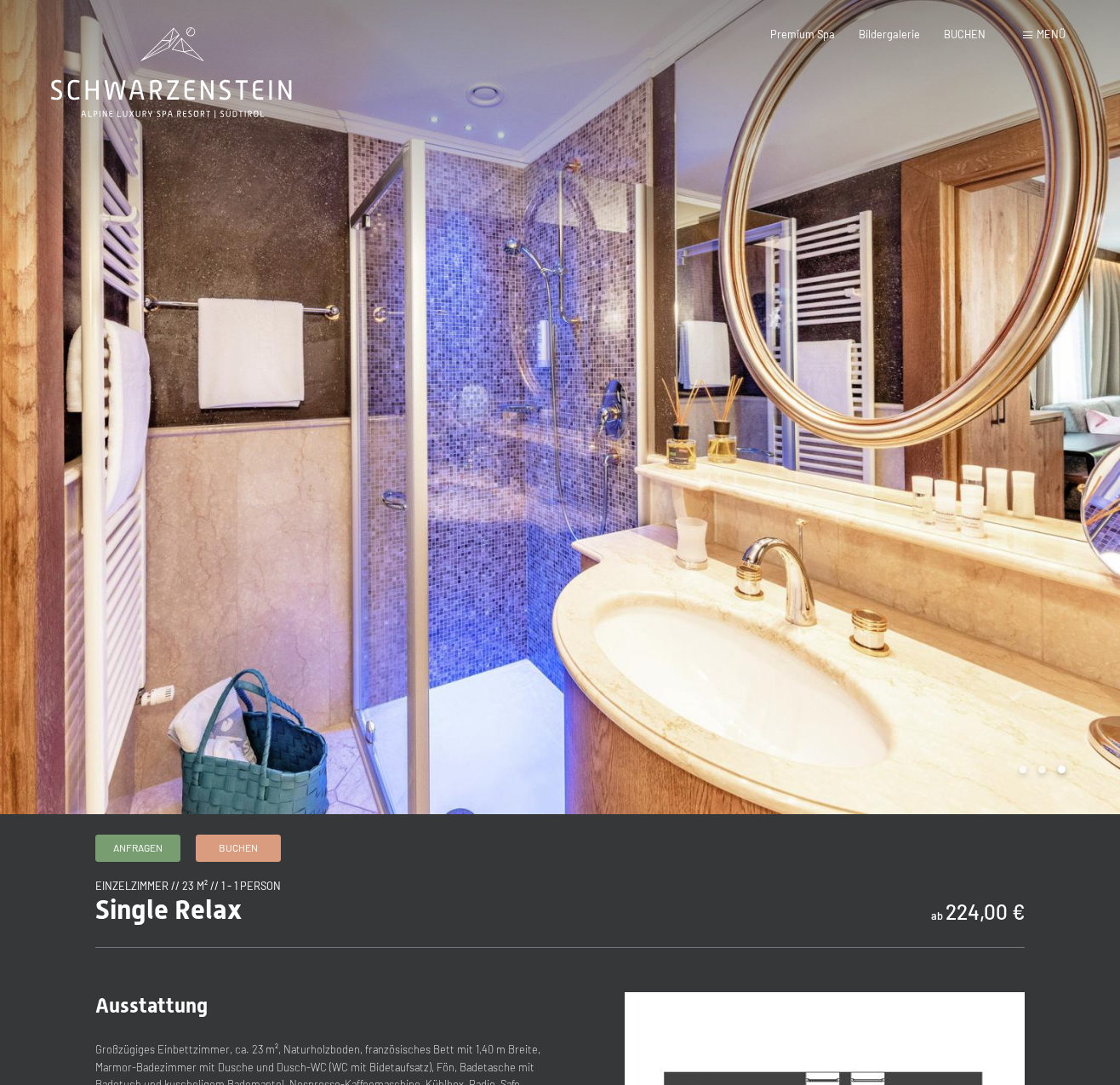
scroll to position [0, 0]
